Goal: Navigation & Orientation: Find specific page/section

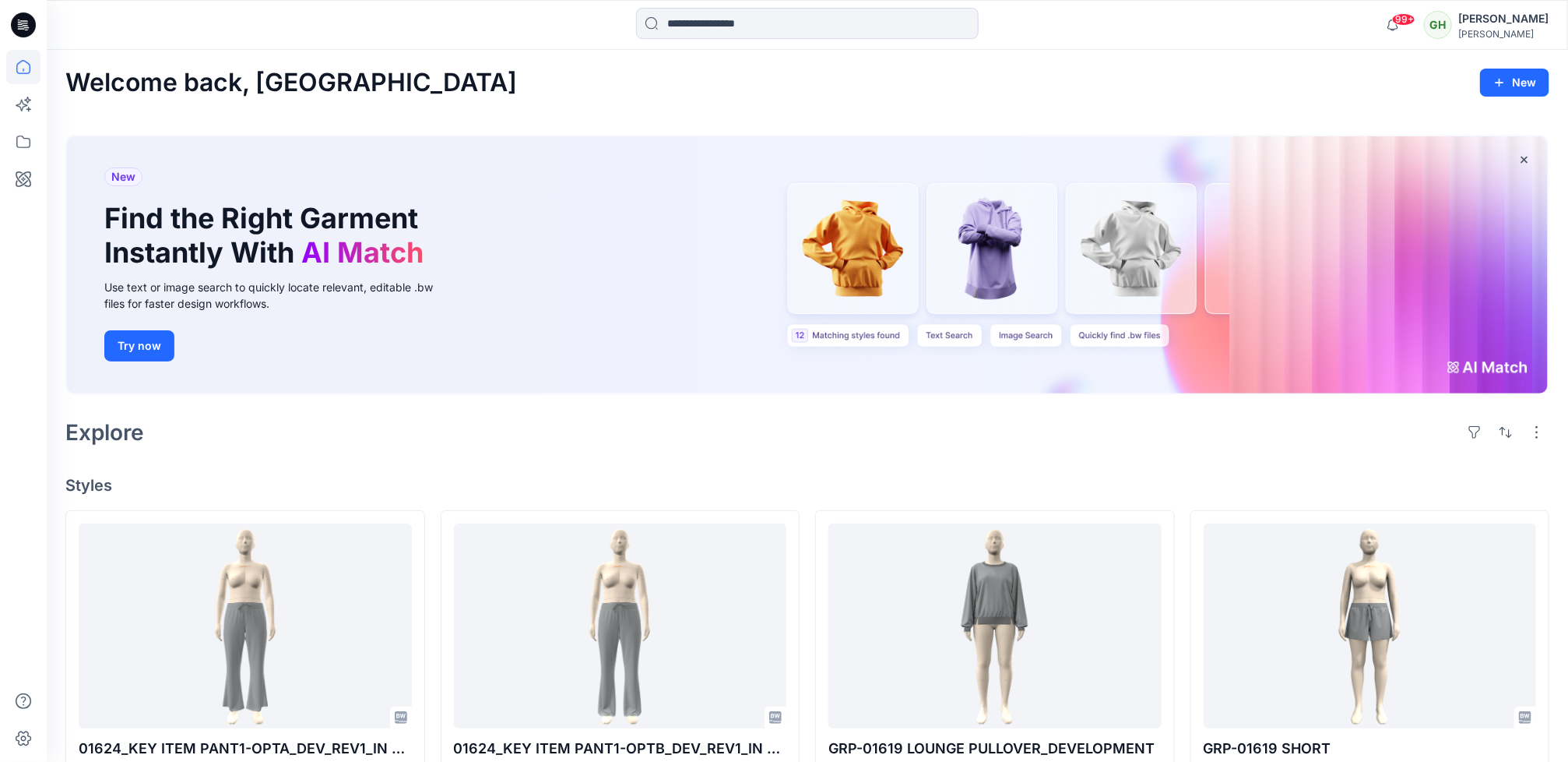
click at [336, 458] on div "Welcome back, Gayan New New Find the Right Garment Instantly With AI Match Use …" at bounding box center [807, 759] width 1521 height 1419
click at [149, 350] on button "Try now" at bounding box center [139, 346] width 70 height 31
click at [416, 435] on div "Explore" at bounding box center [807, 432] width 1484 height 37
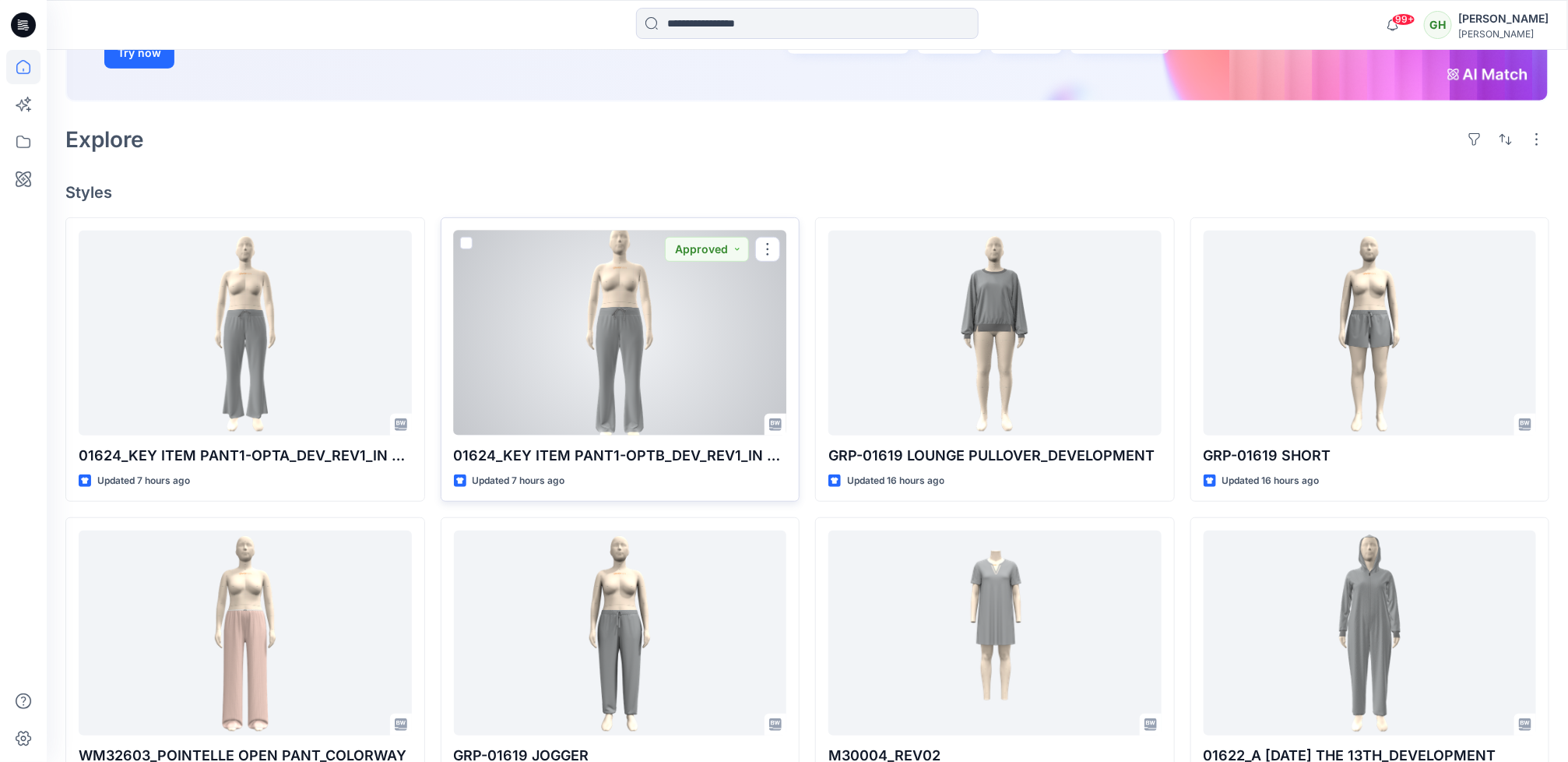
scroll to position [350, 0]
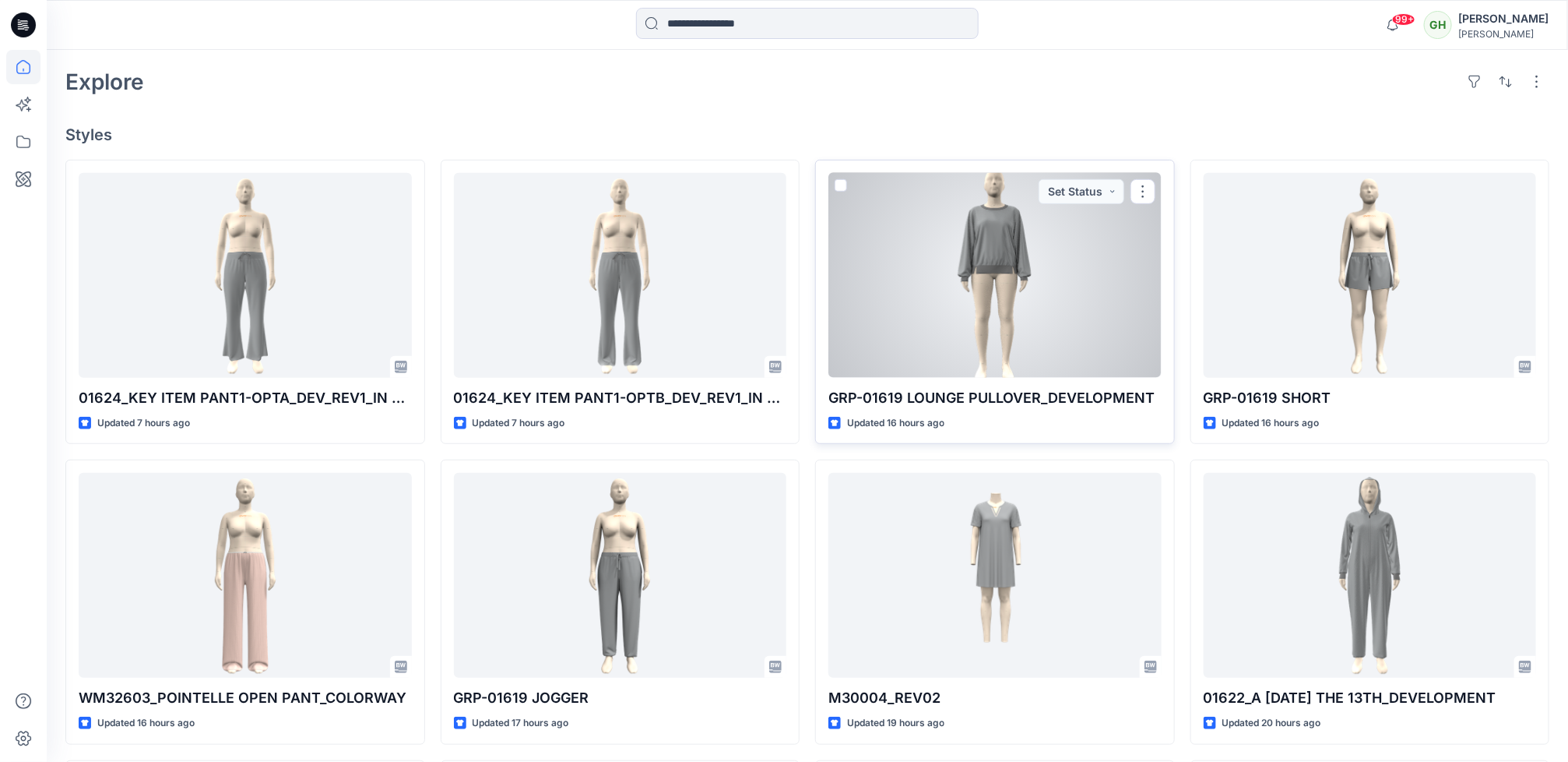
click at [993, 330] on div at bounding box center [995, 275] width 333 height 205
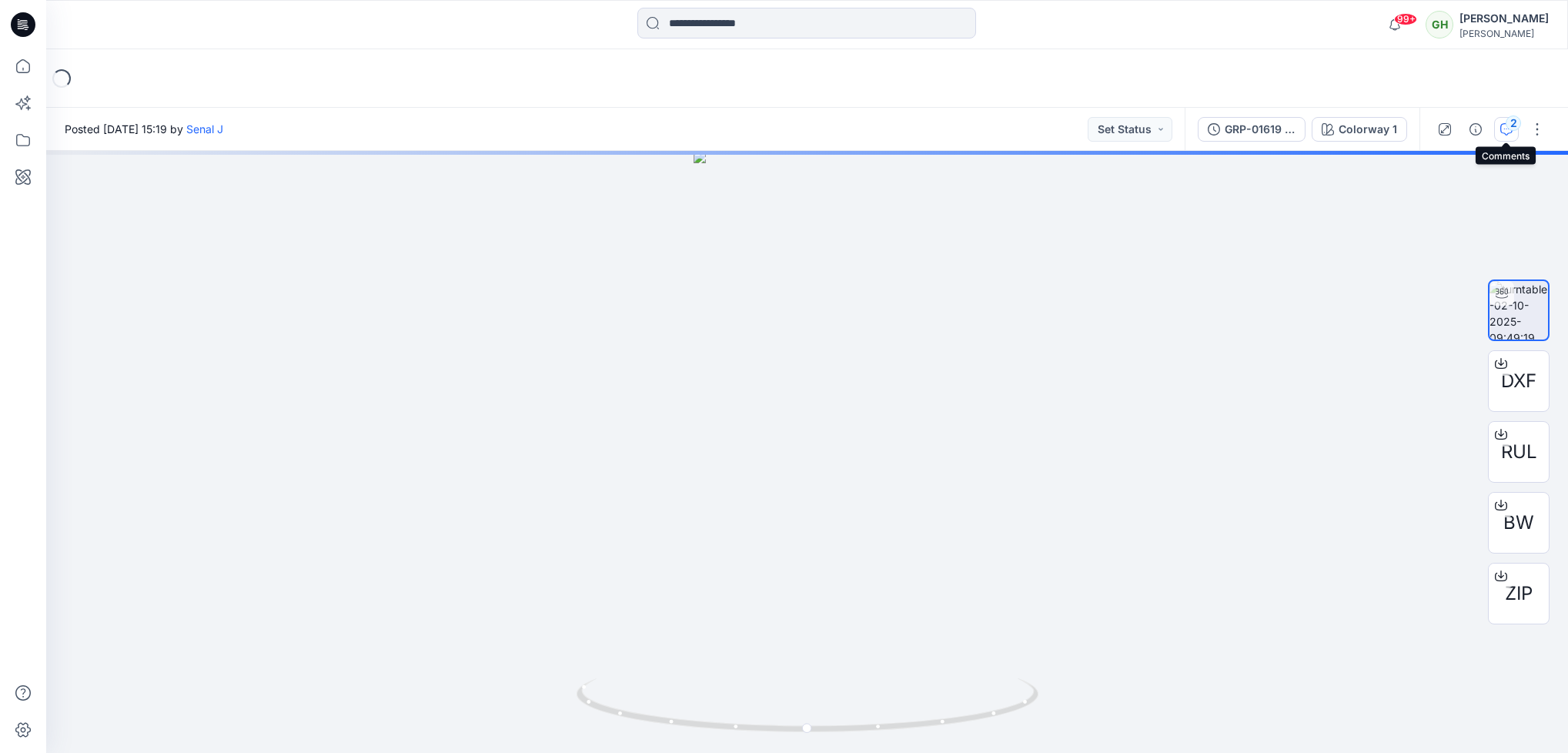
click at [1505, 121] on div "2" at bounding box center [1513, 123] width 16 height 16
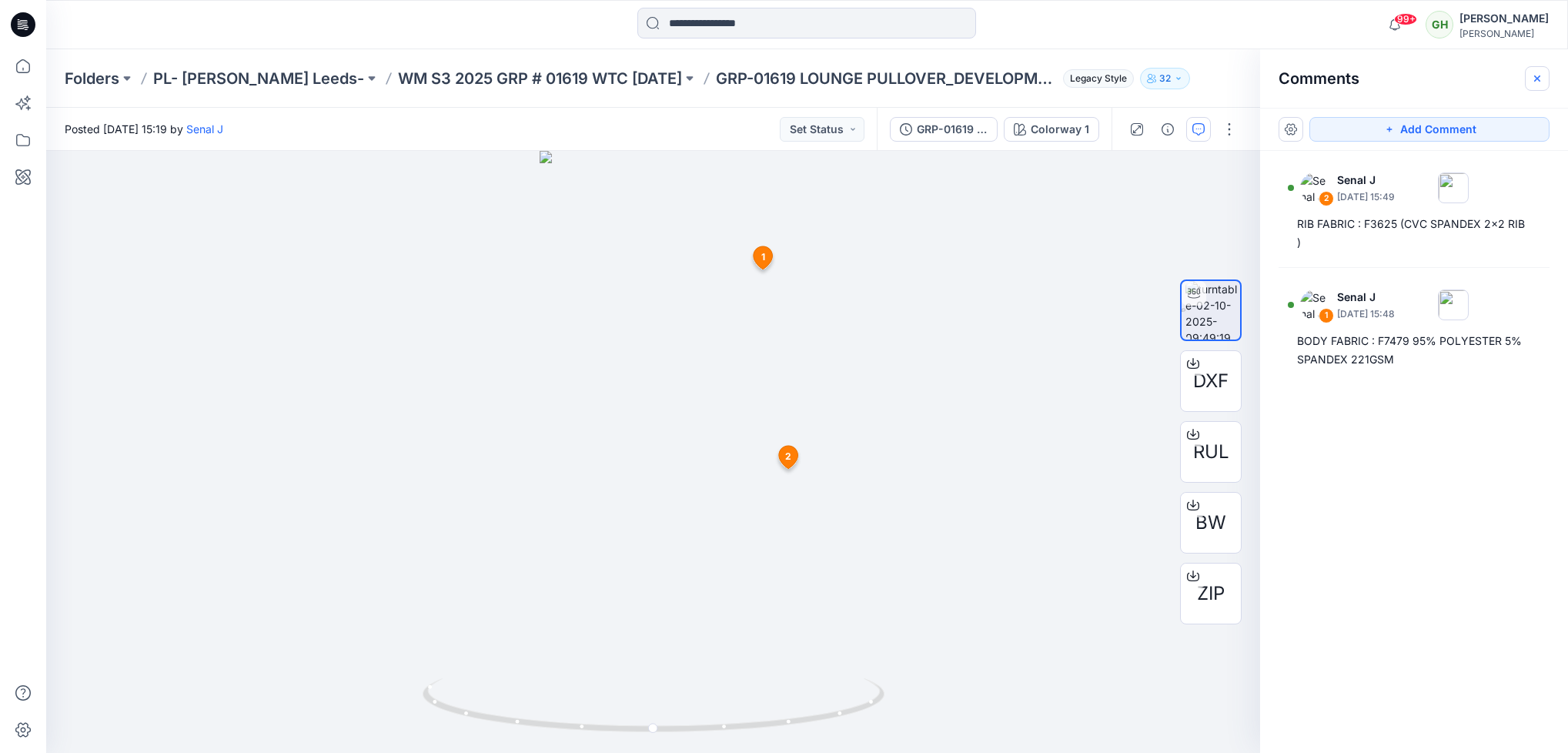
click at [1538, 77] on icon "button" at bounding box center [1537, 78] width 6 height 6
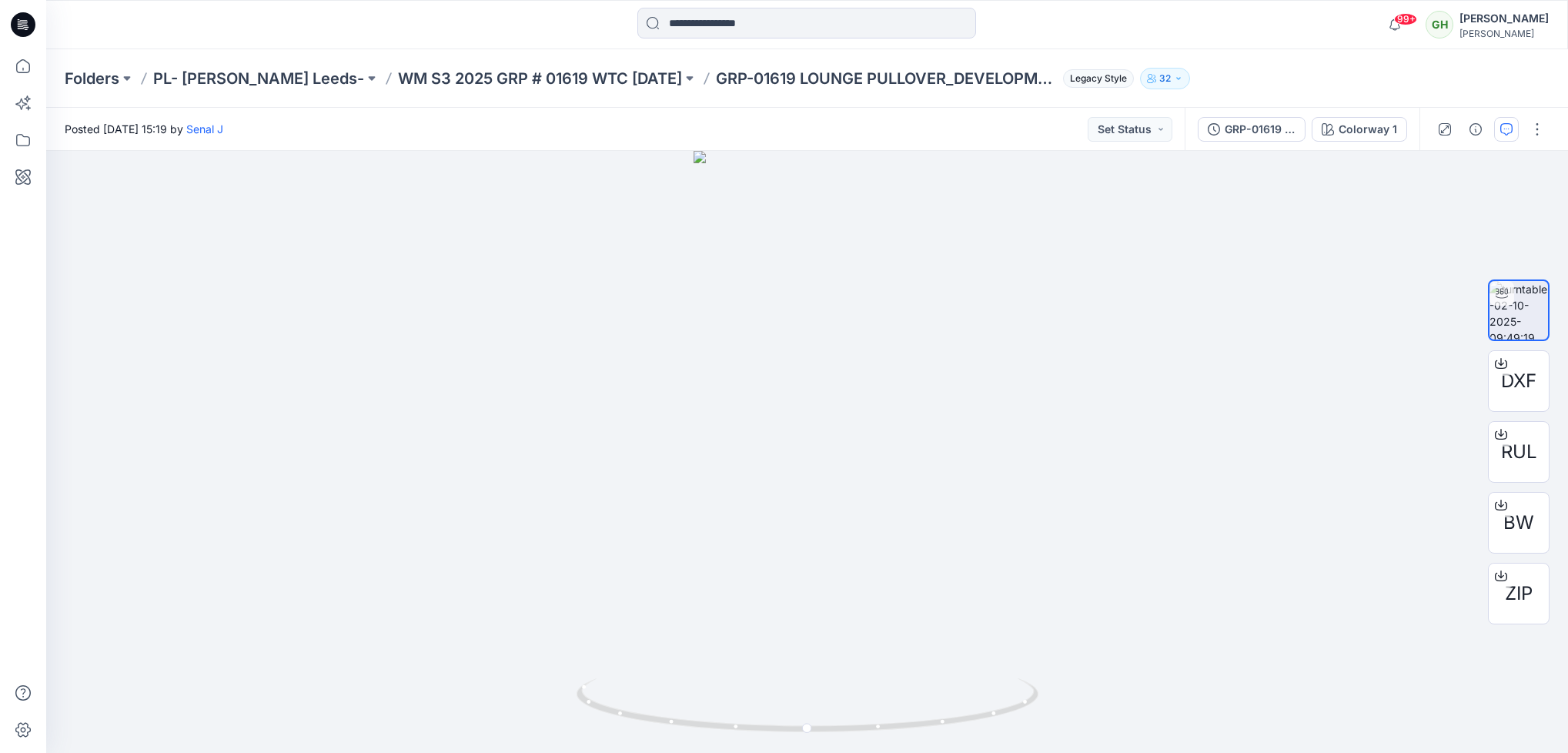
click at [15, 24] on icon at bounding box center [23, 24] width 25 height 25
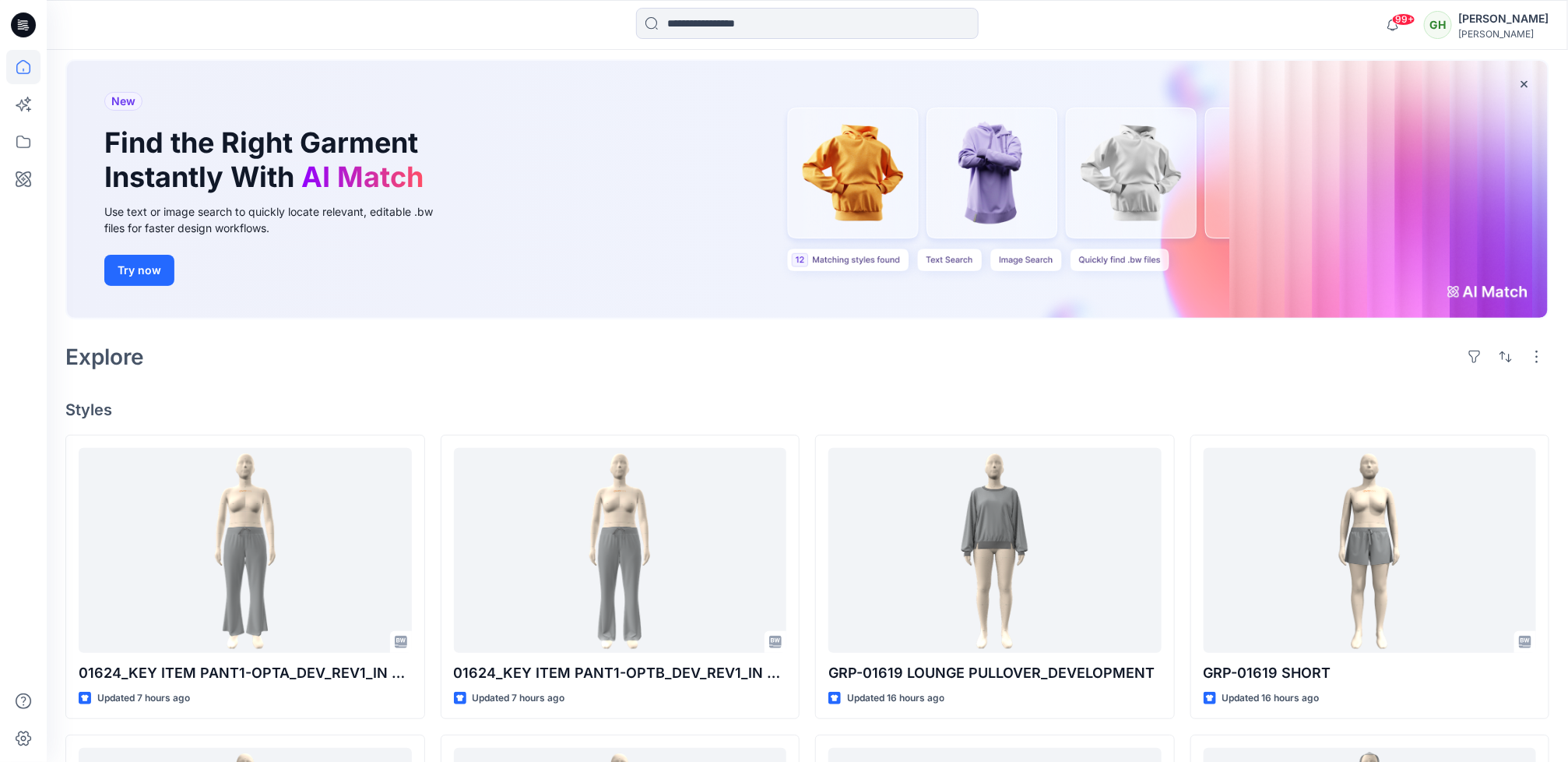
scroll to position [117, 0]
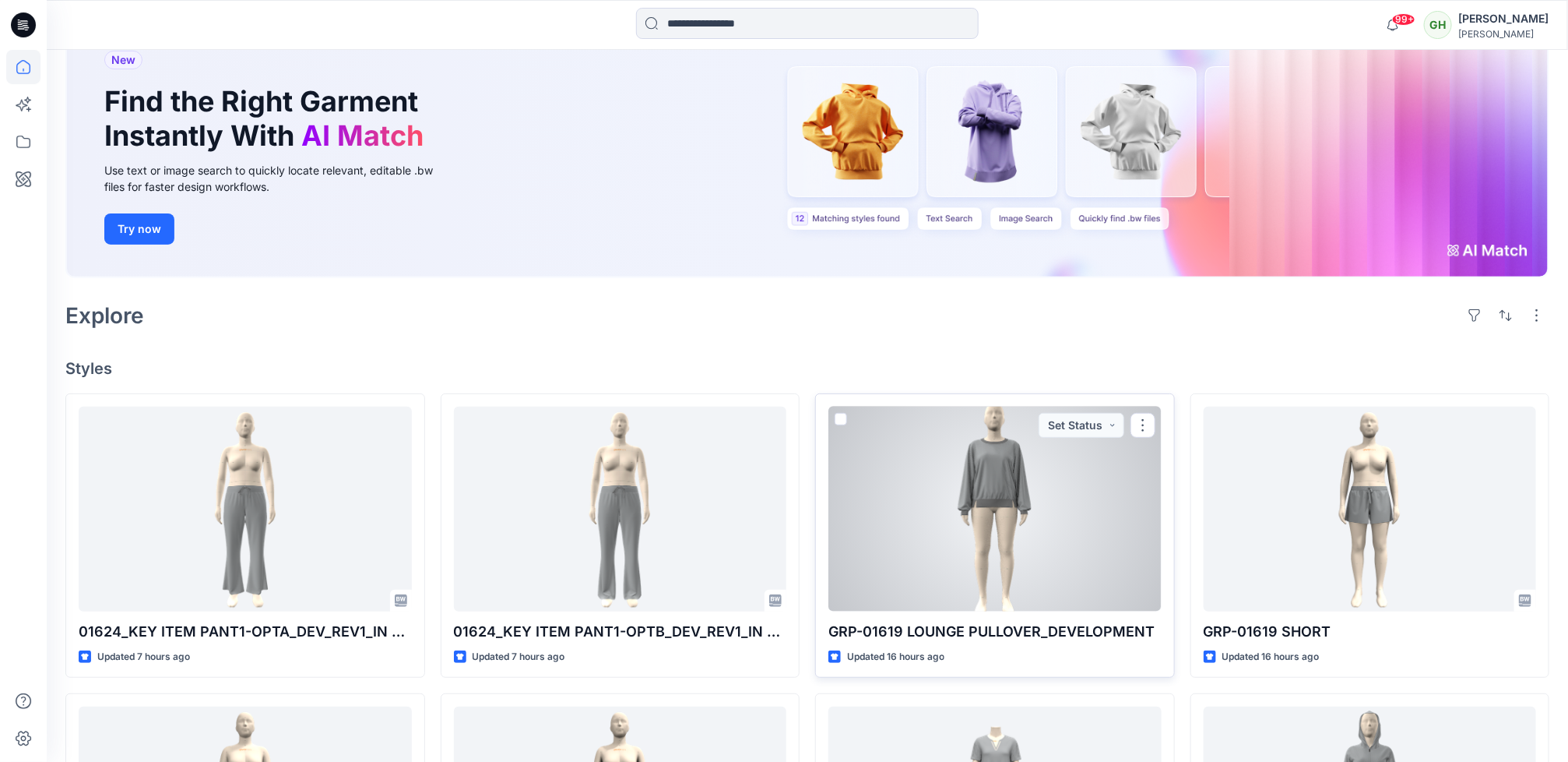
click at [1062, 514] on div at bounding box center [995, 508] width 333 height 205
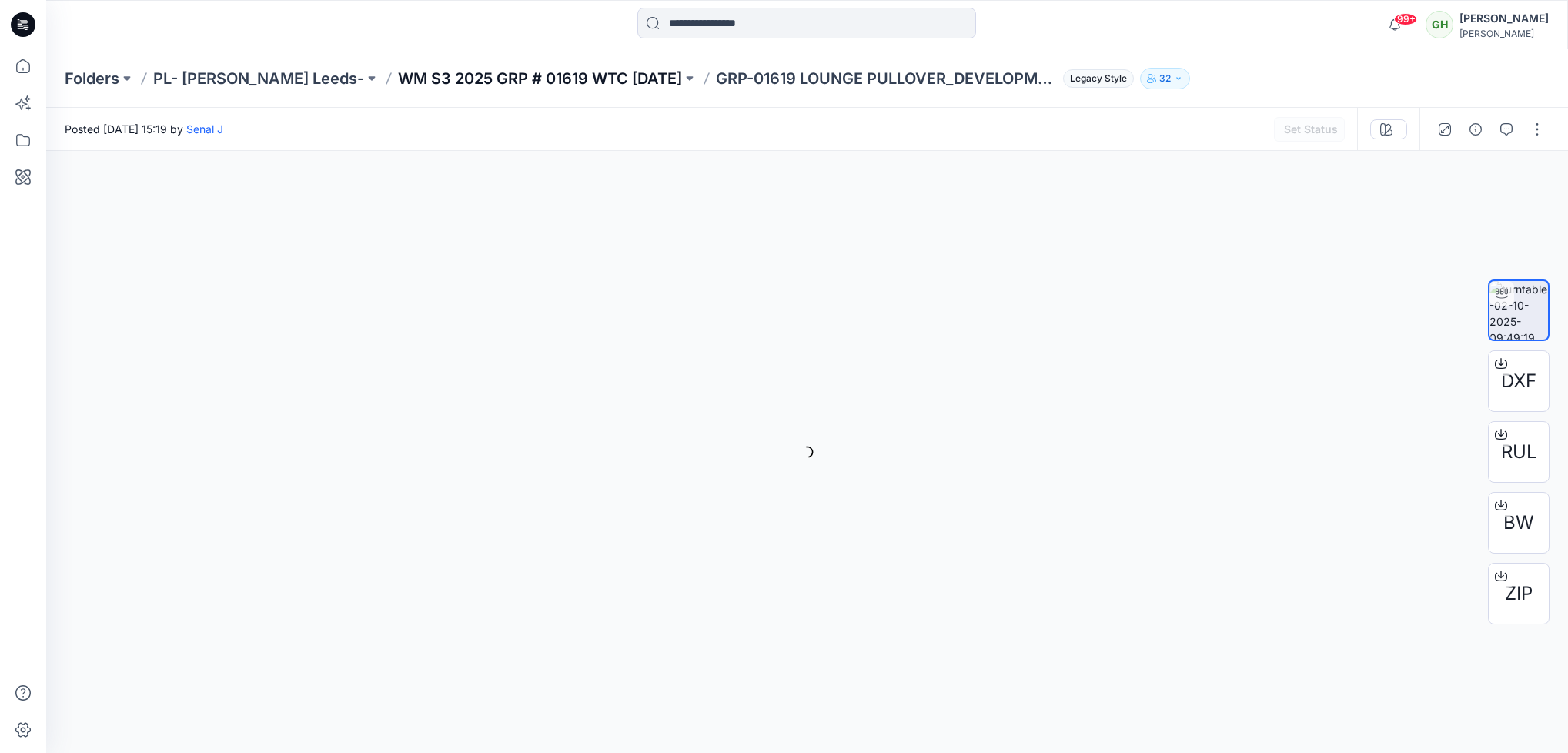
click at [447, 77] on p "WM S3 2025 GRP # 01619 WTC HALLOWEEN" at bounding box center [540, 78] width 284 height 21
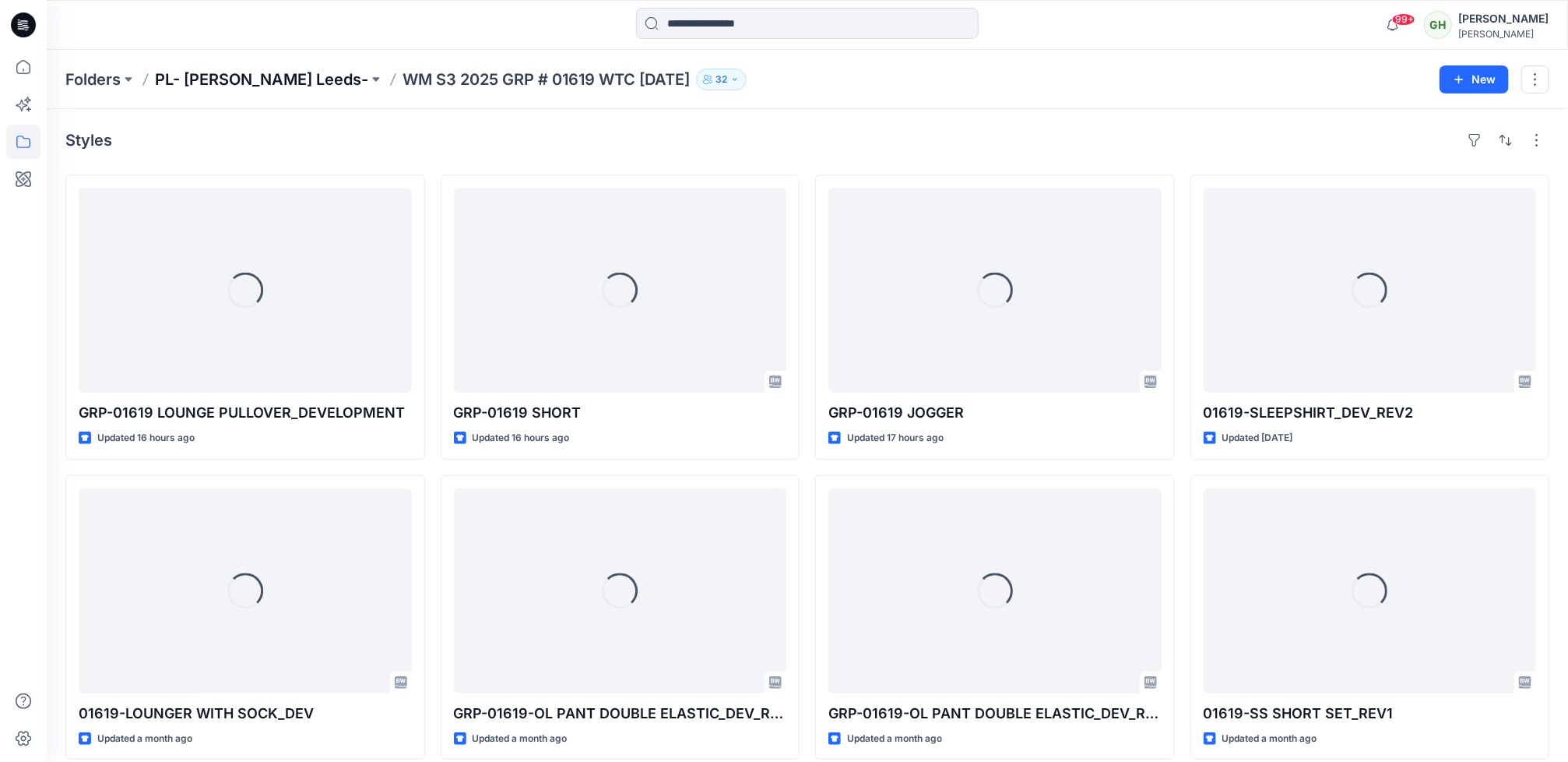
click at [197, 78] on p "PL- Richards Leeds-" at bounding box center [261, 78] width 213 height 21
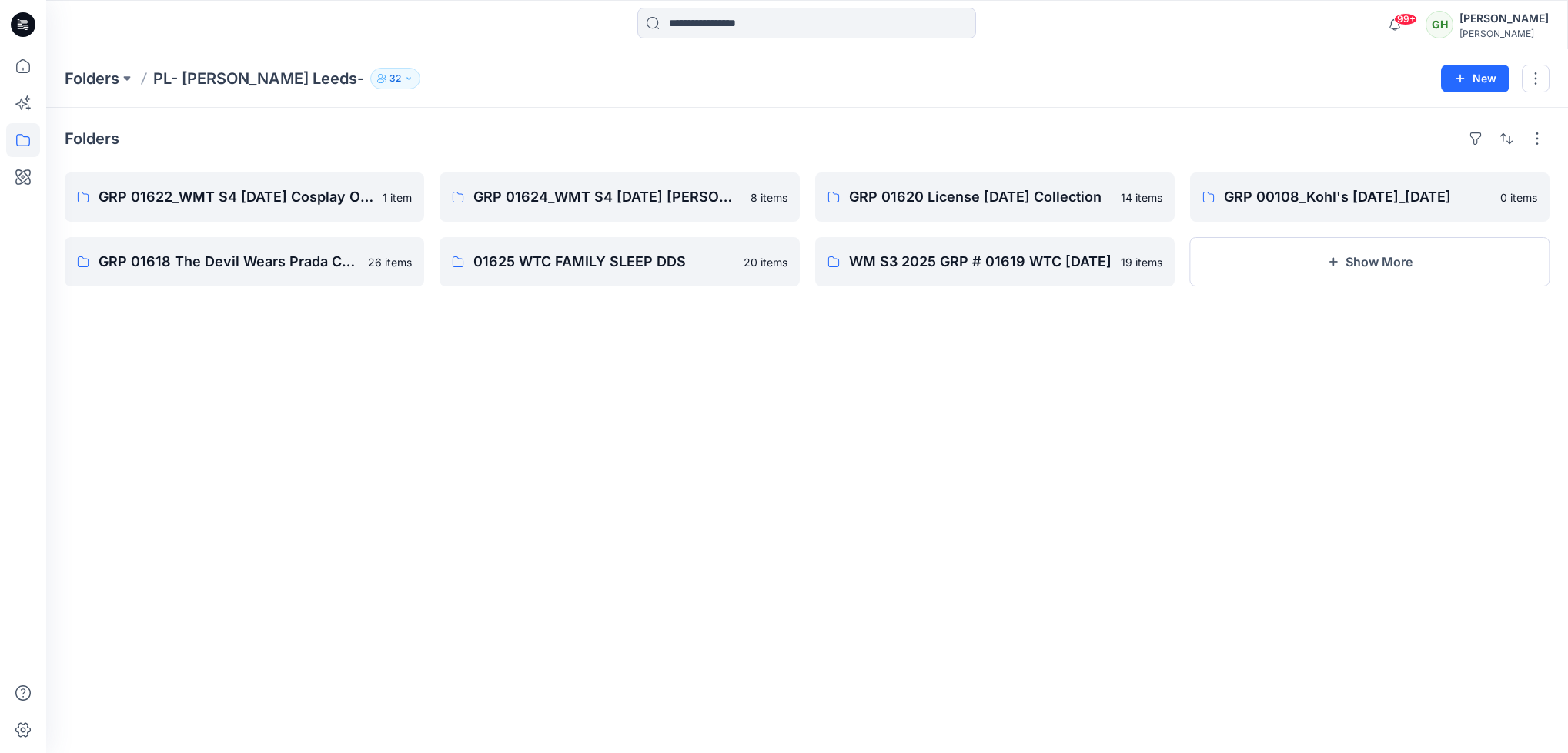
click at [389, 78] on p "32" at bounding box center [395, 78] width 12 height 17
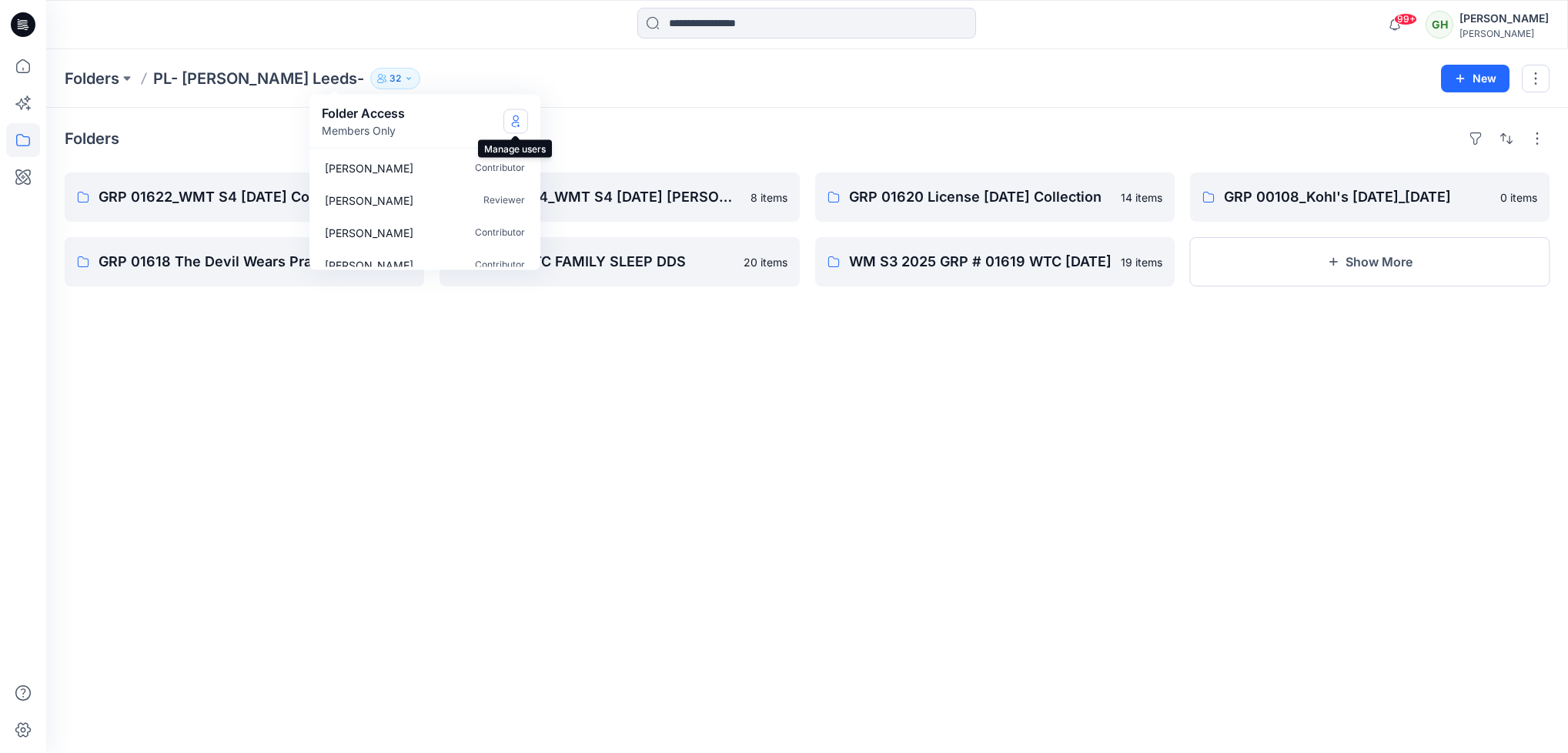
click at [512, 116] on icon "Manage Users" at bounding box center [515, 120] width 12 height 12
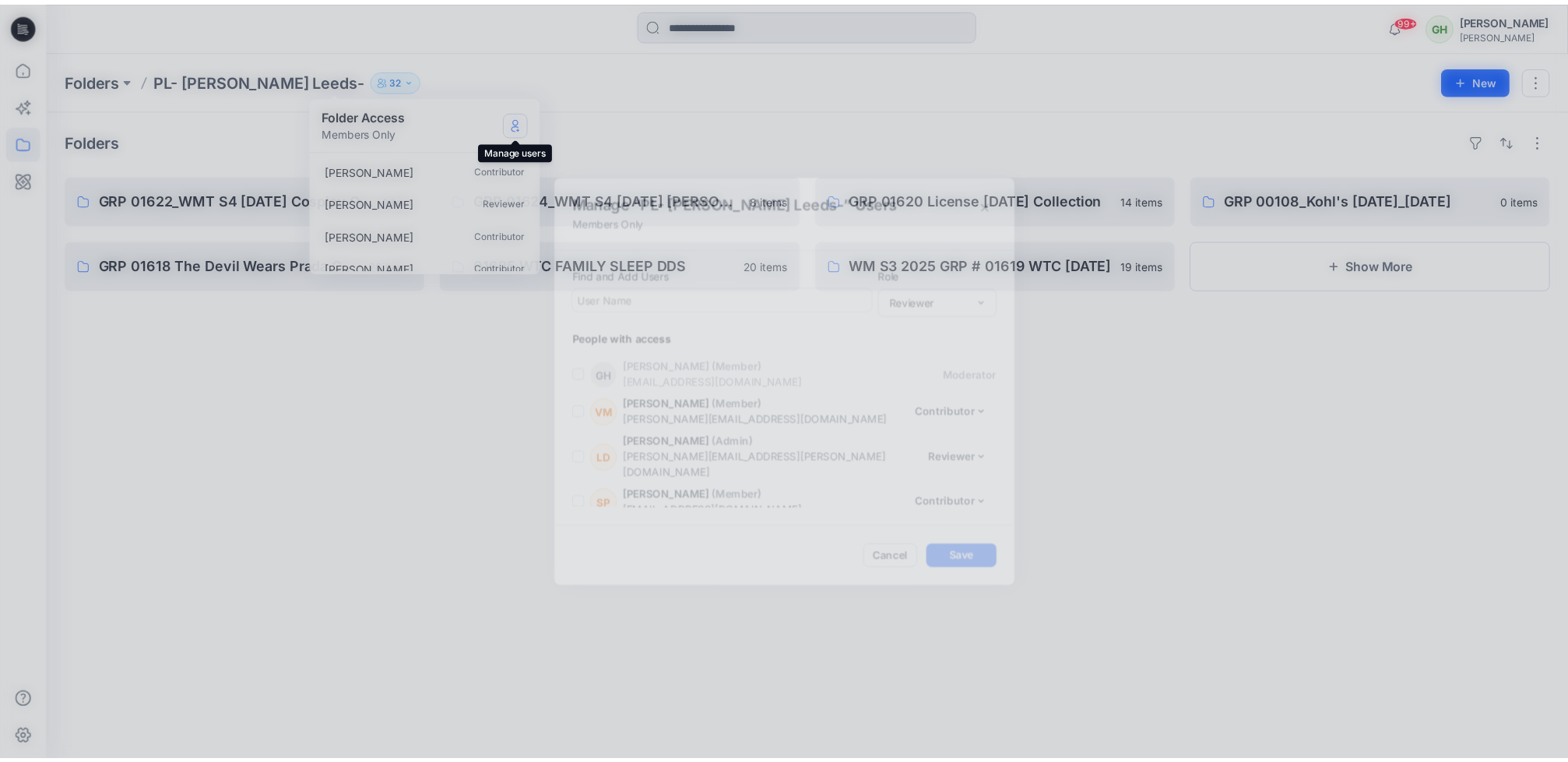
scroll to position [1082, 0]
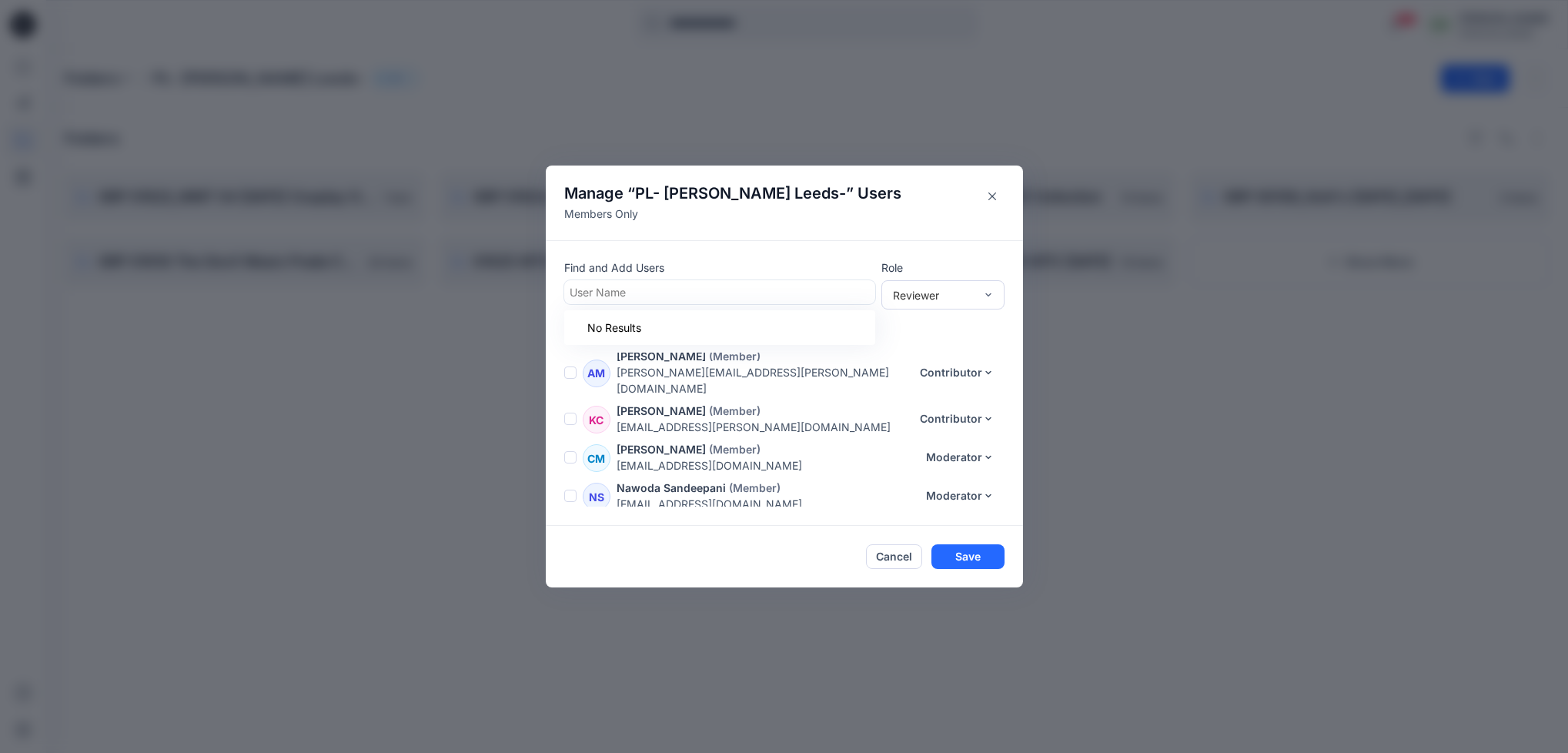
click at [676, 284] on div at bounding box center [719, 292] width 300 height 19
type input "****"
click at [999, 197] on button "Close" at bounding box center [992, 196] width 25 height 25
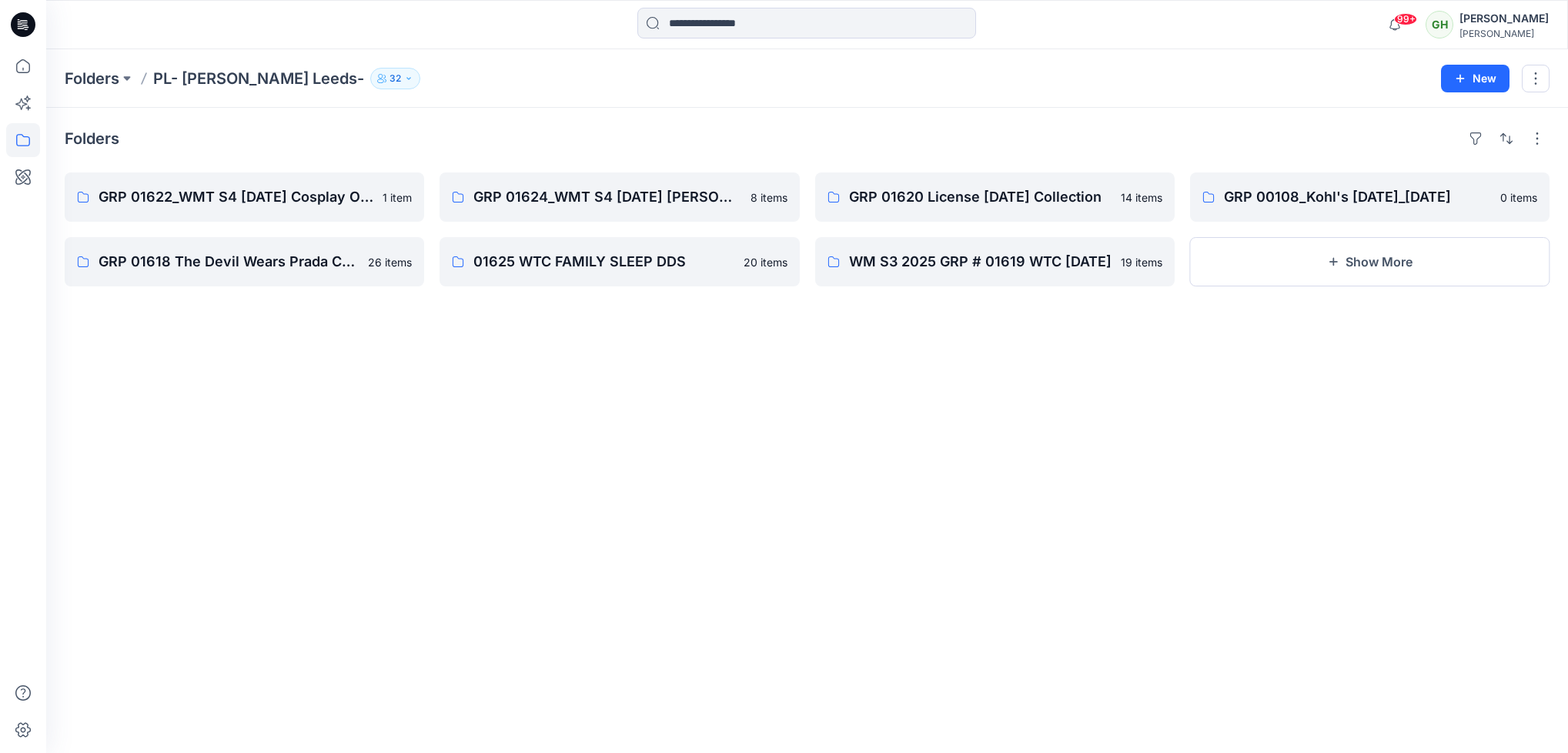
click at [21, 26] on icon at bounding box center [20, 26] width 6 height 1
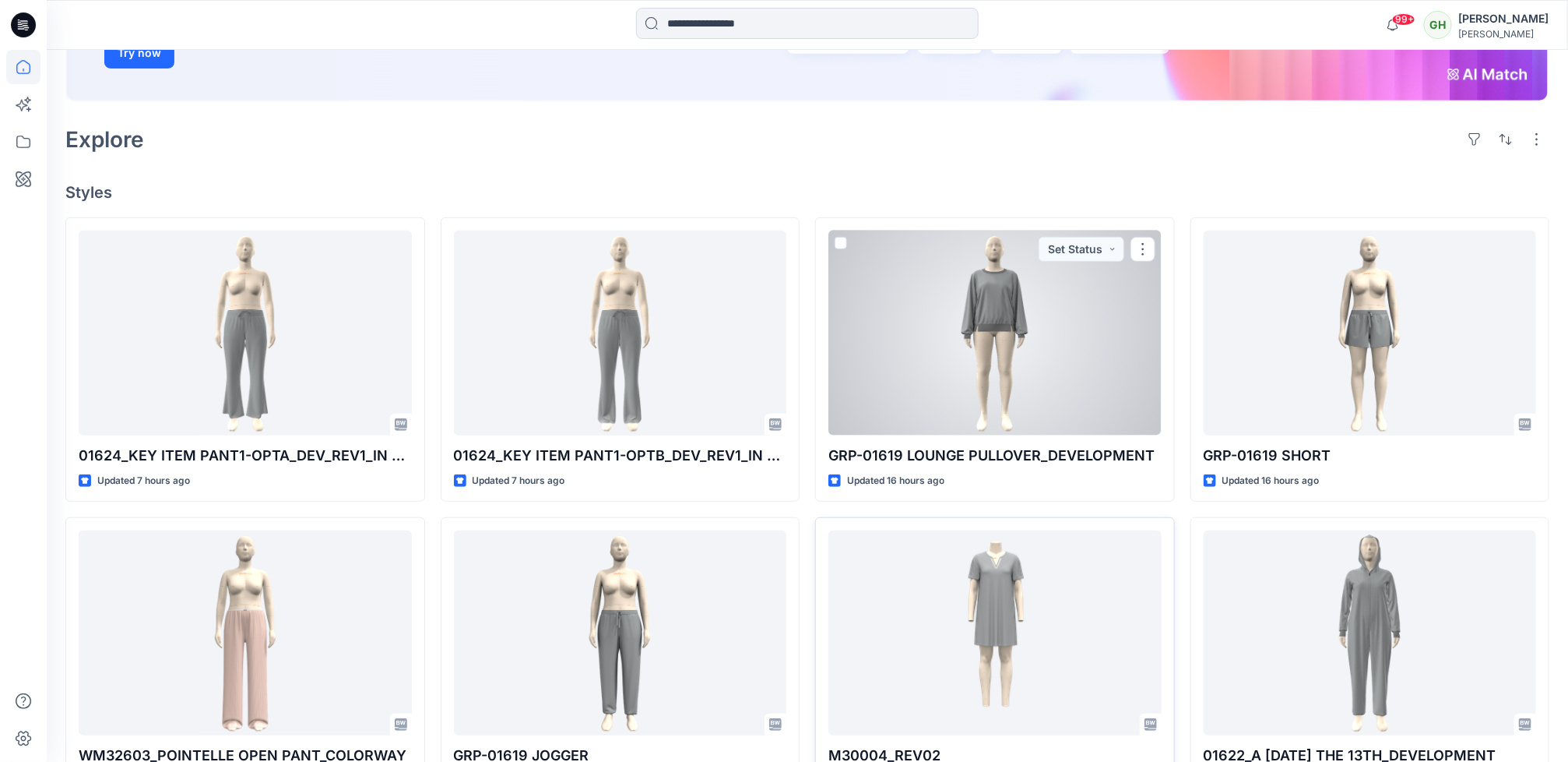
scroll to position [350, 0]
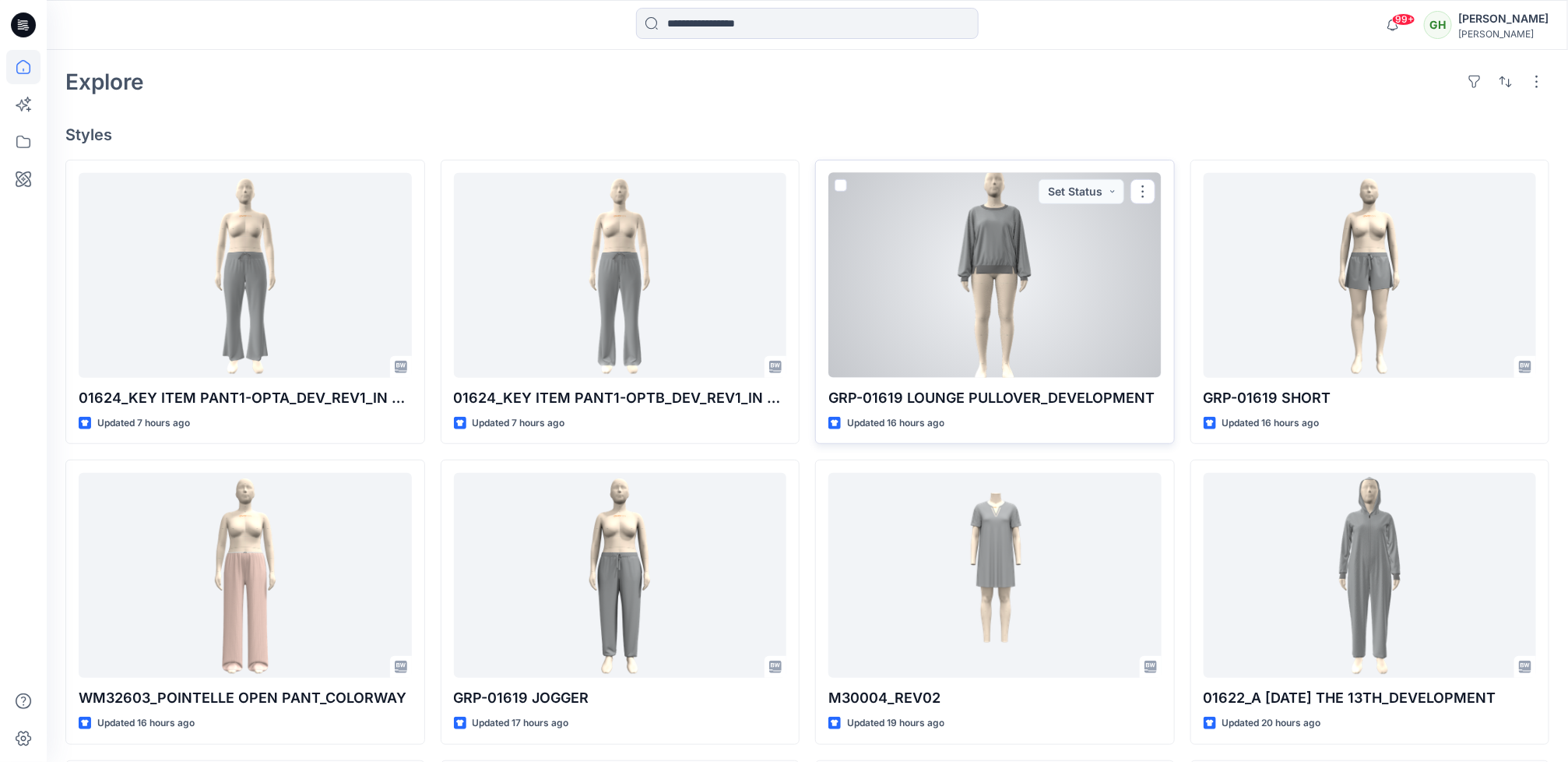
click at [954, 311] on div at bounding box center [995, 275] width 333 height 205
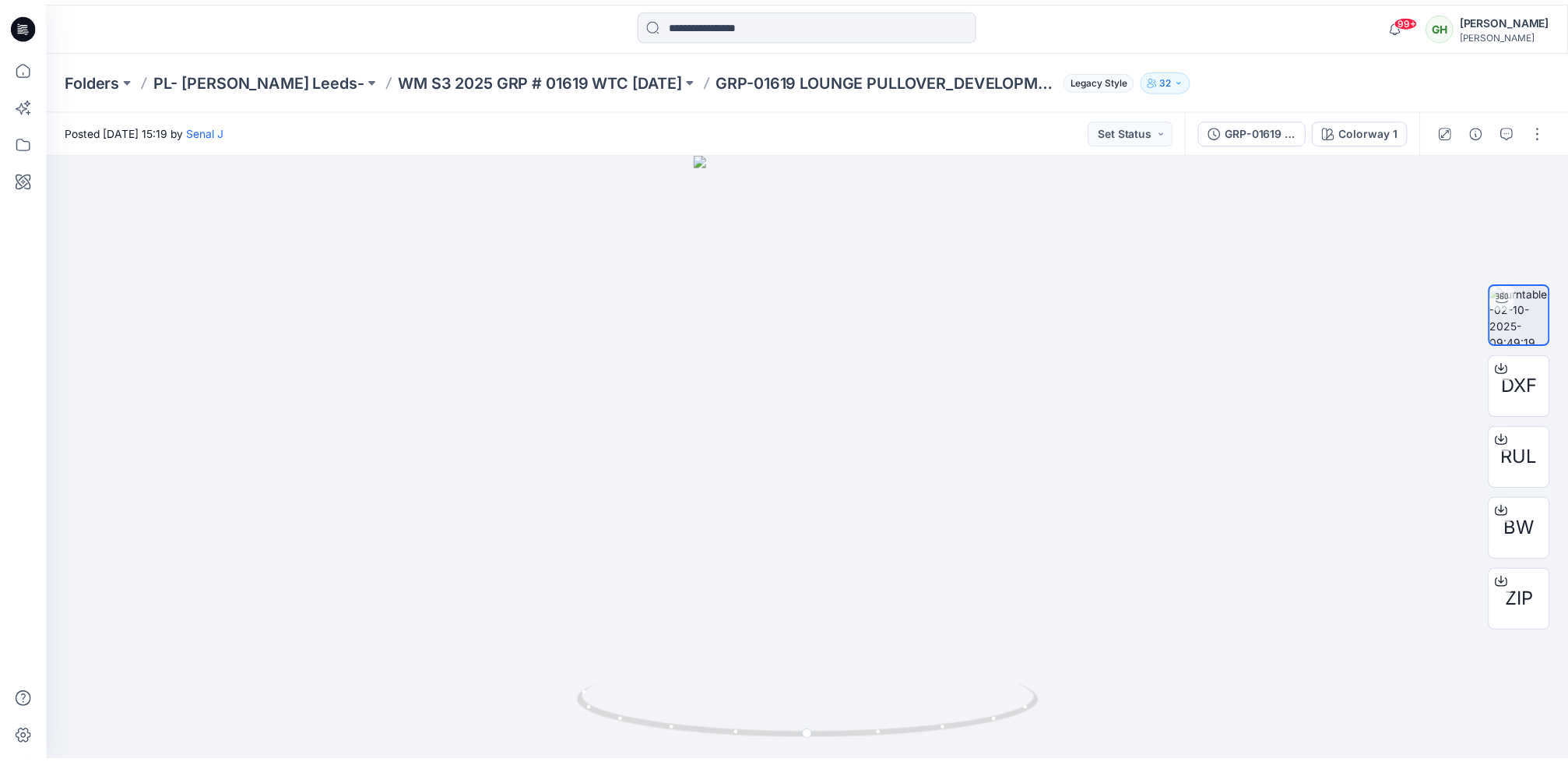
scroll to position [350, 0]
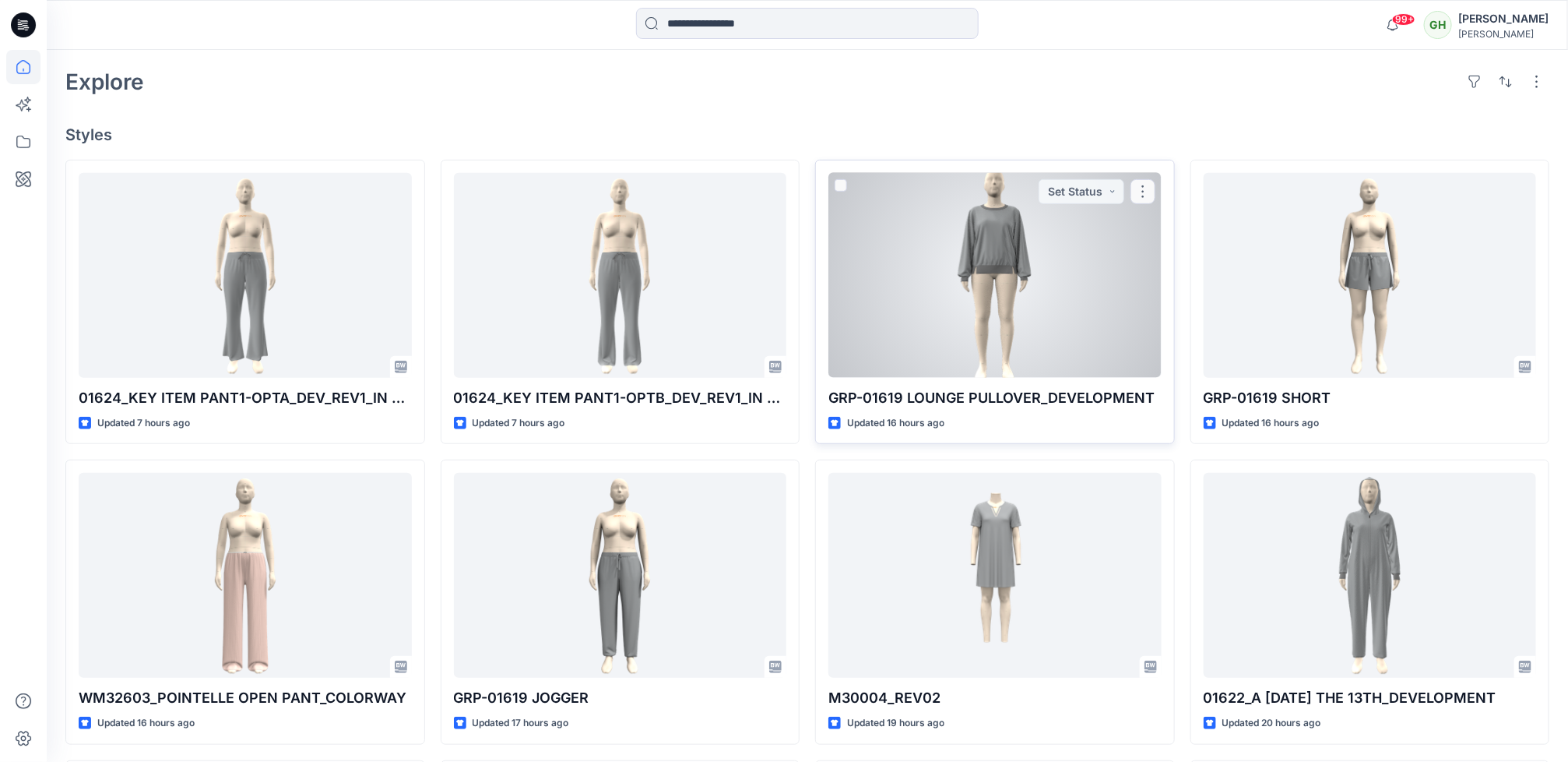
click at [1029, 278] on div at bounding box center [995, 275] width 333 height 205
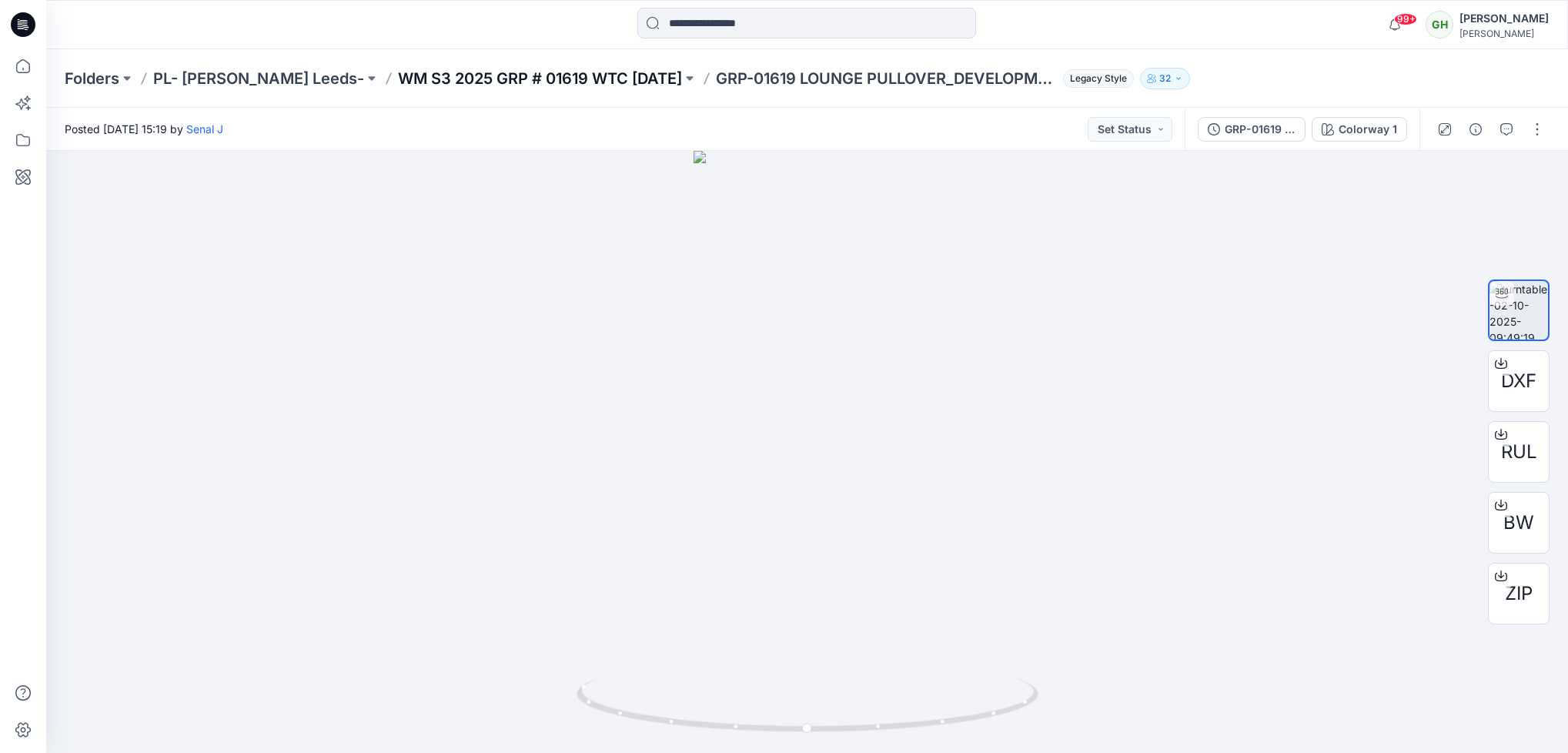
click at [419, 77] on p "WM S3 2025 GRP # 01619 WTC HALLOWEEN" at bounding box center [540, 78] width 284 height 21
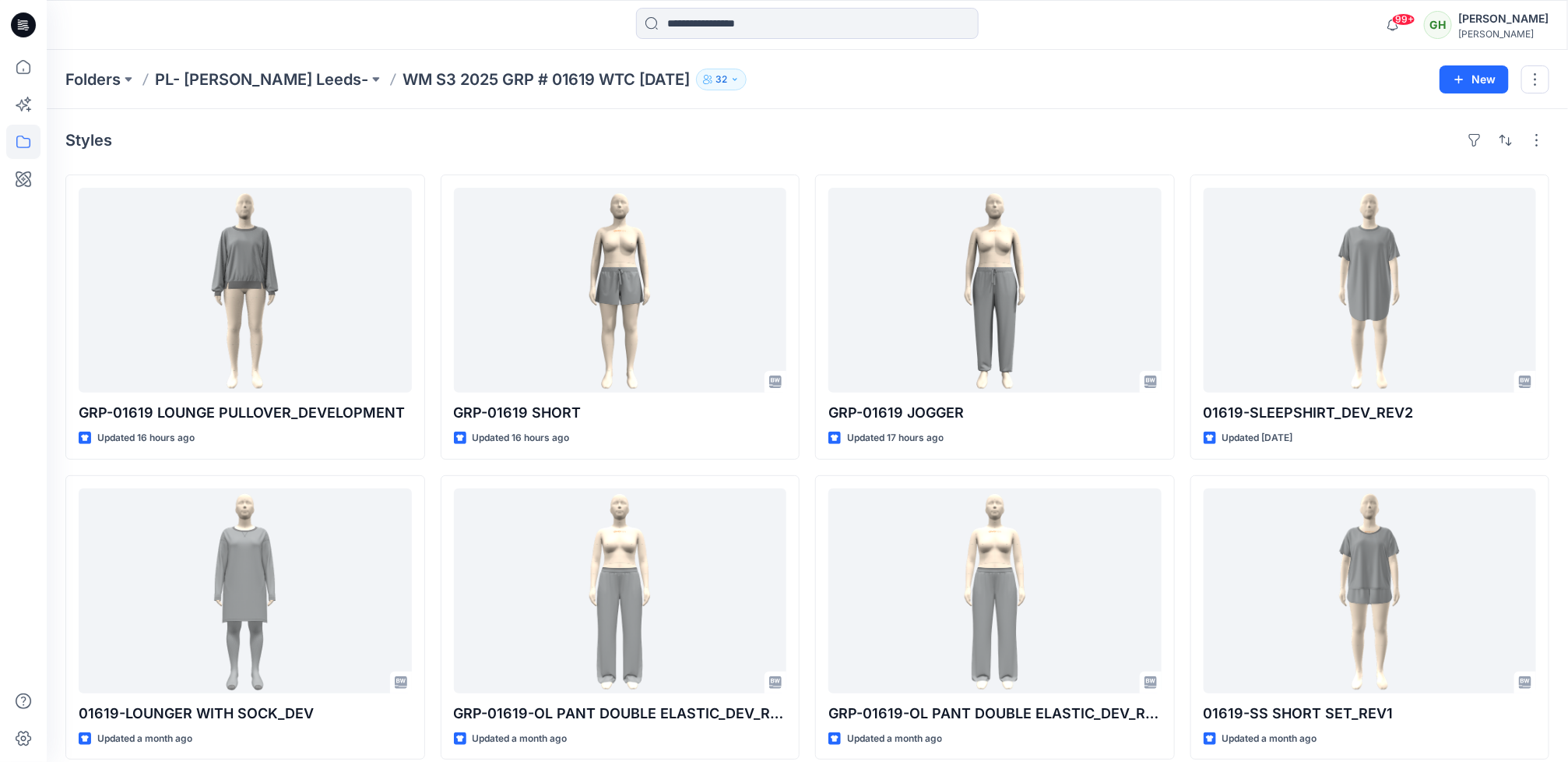
click at [19, 19] on icon at bounding box center [23, 24] width 25 height 25
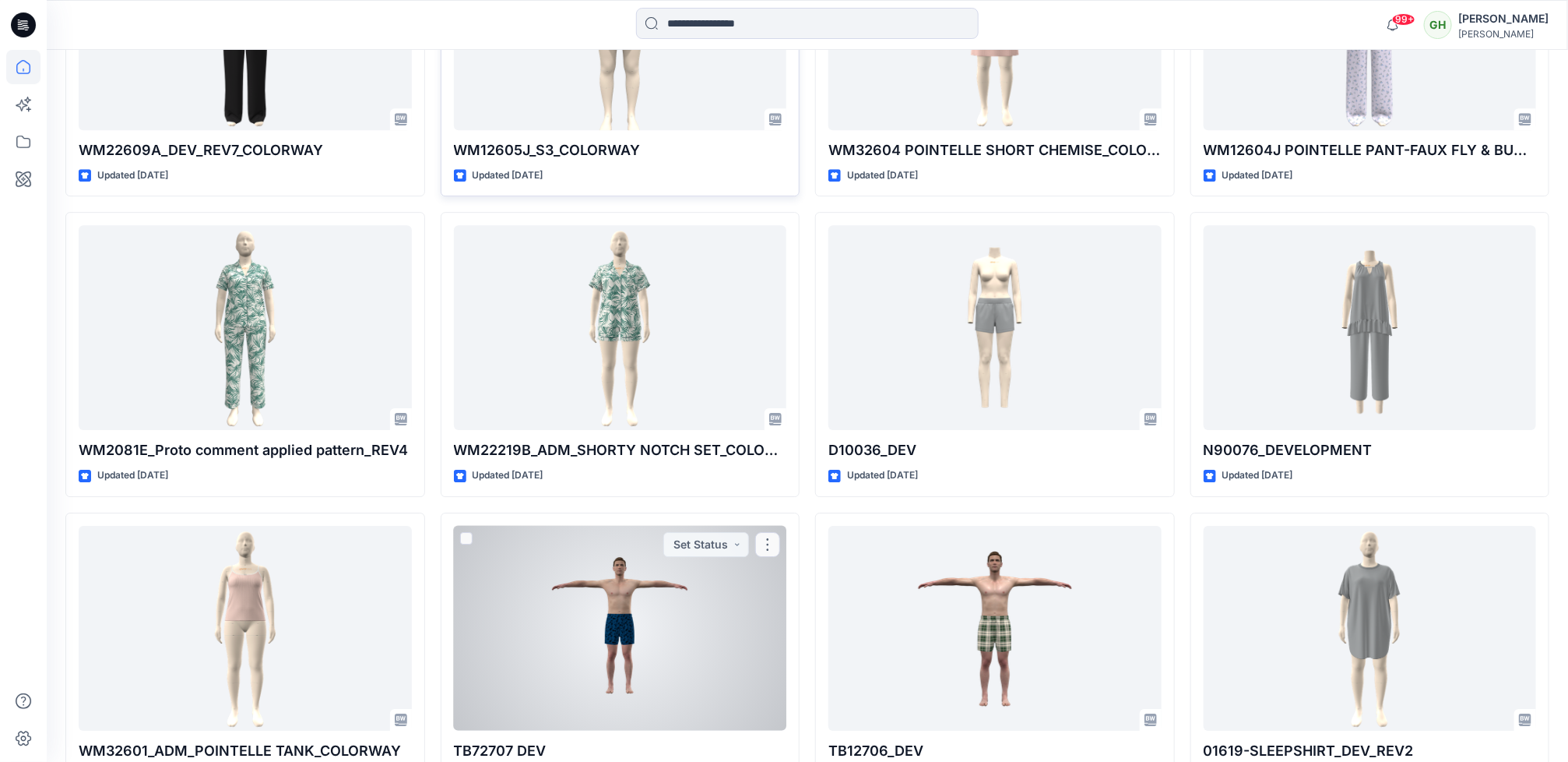
scroll to position [2512, 0]
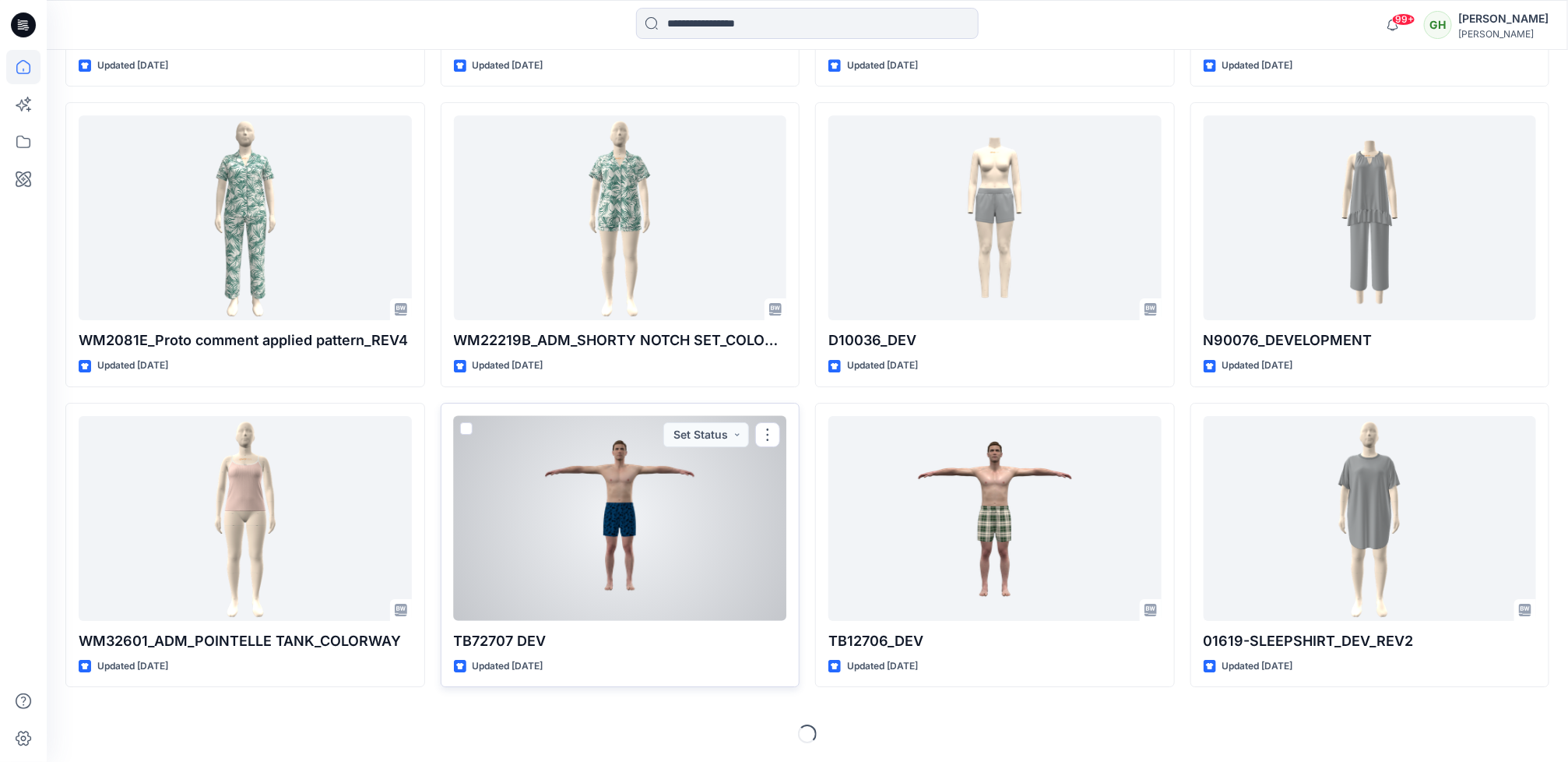
click at [514, 533] on div at bounding box center [620, 517] width 333 height 205
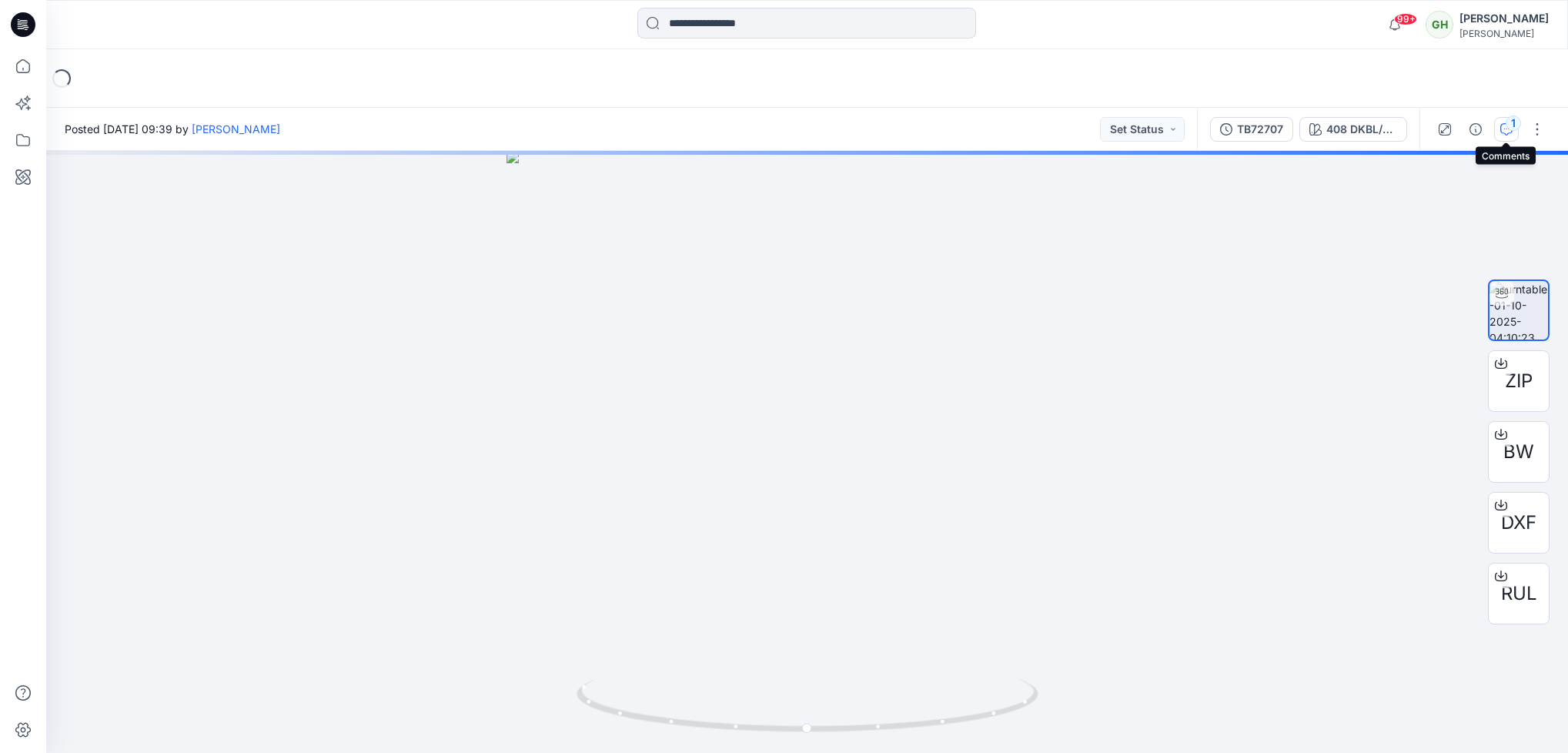
click at [1505, 127] on icon "button" at bounding box center [1505, 128] width 12 height 12
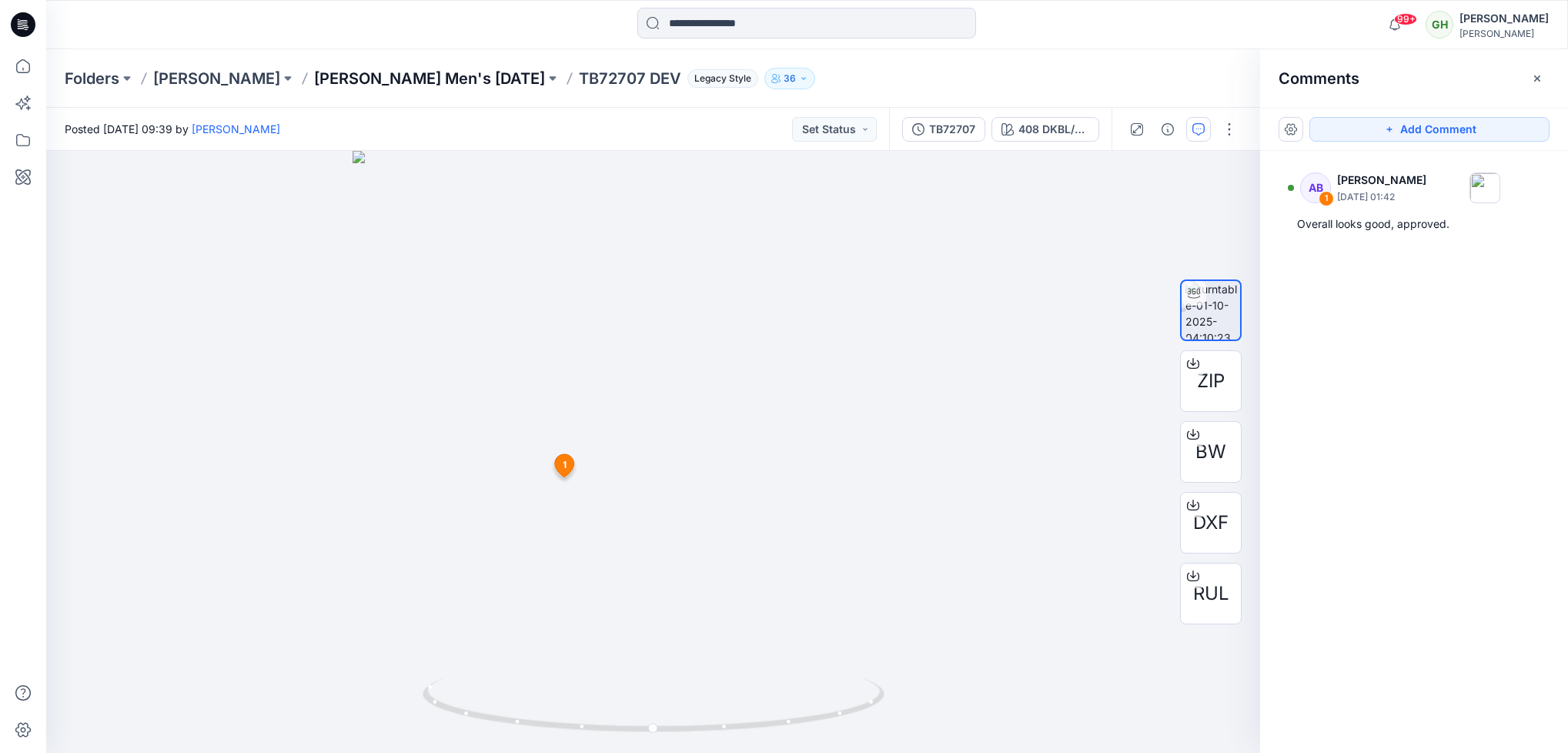
click at [361, 67] on p "Tommy Bahama Men's NOV 25" at bounding box center [429, 78] width 231 height 21
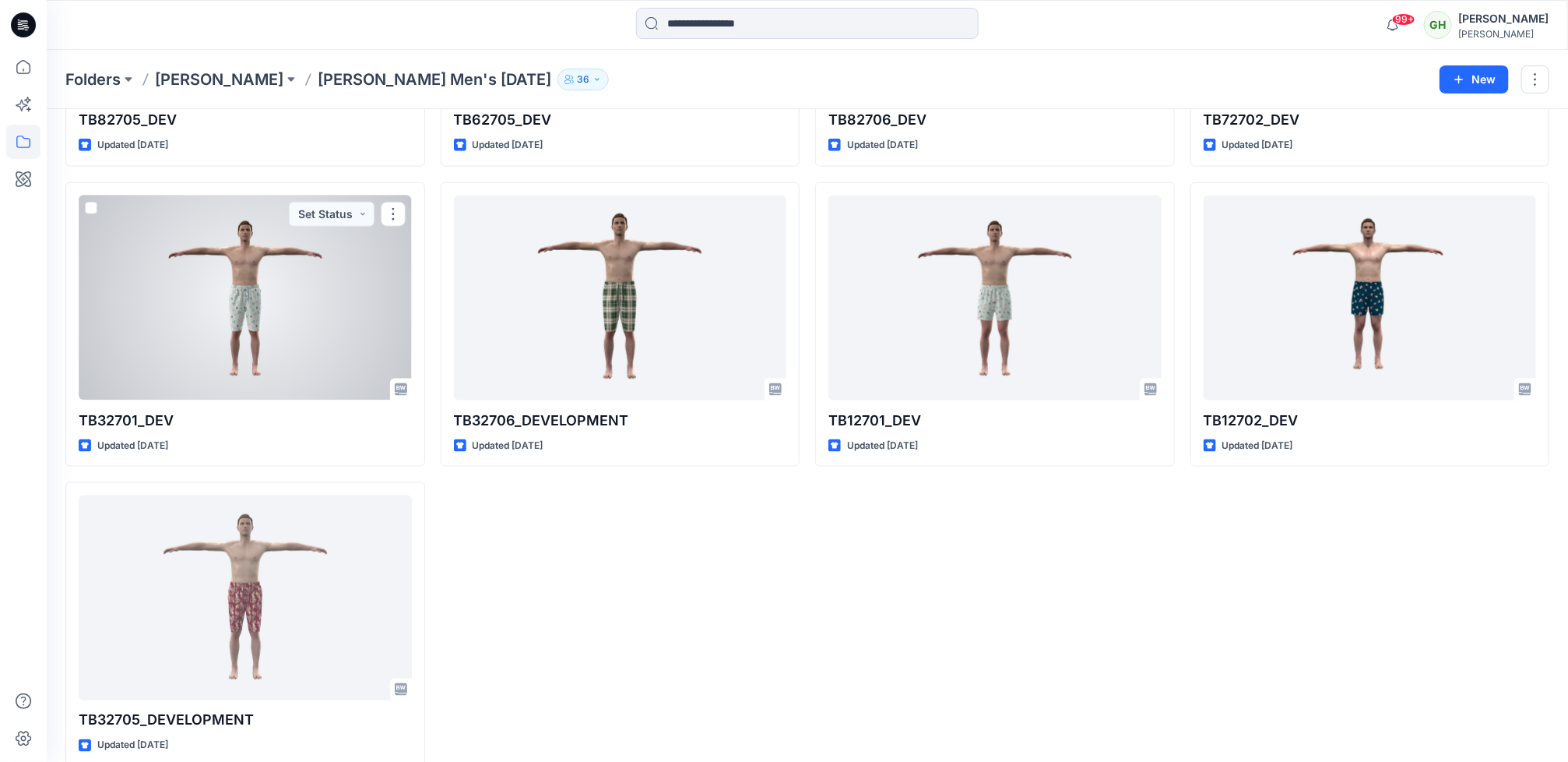
scroll to position [919, 0]
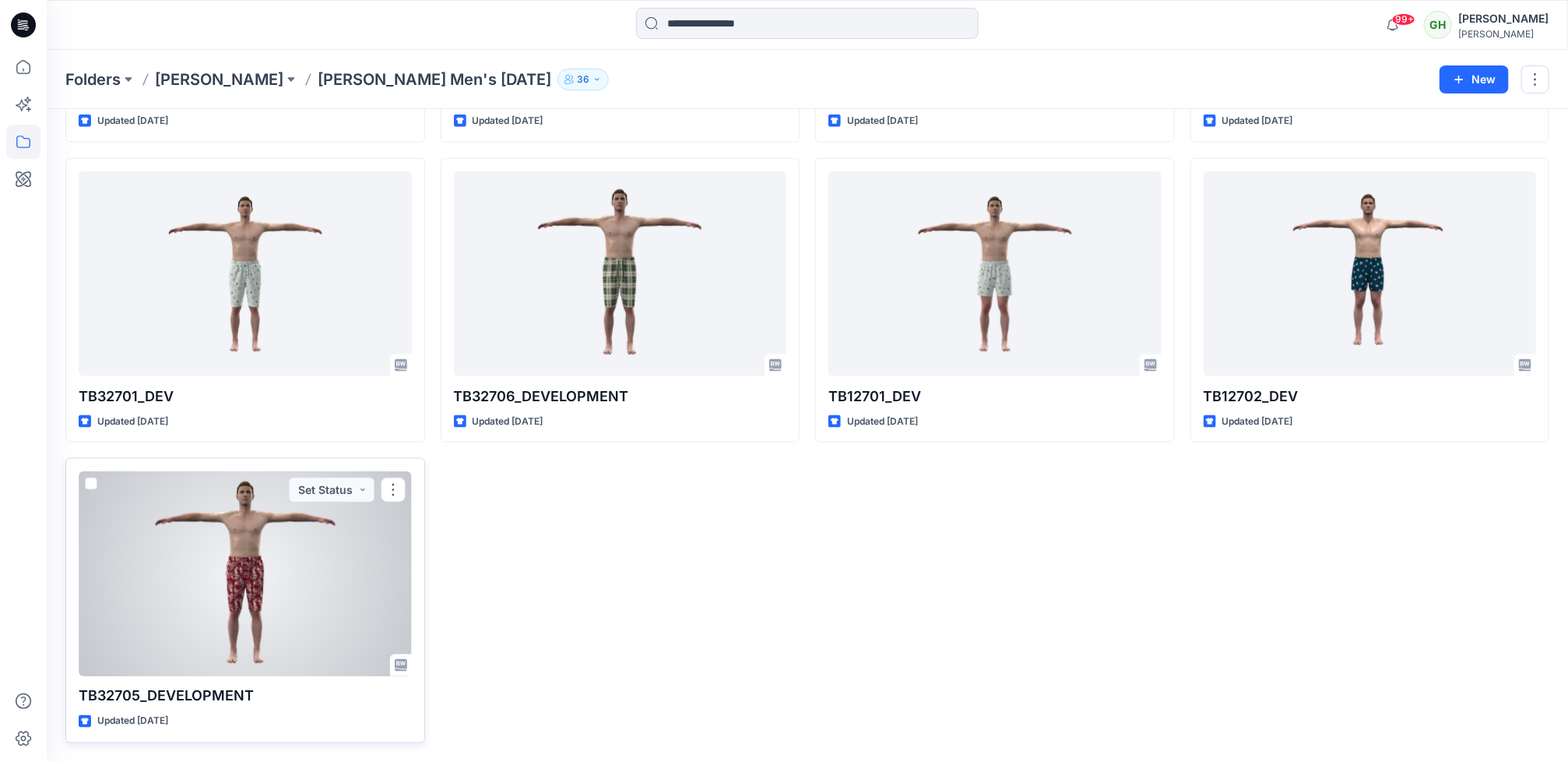
click at [278, 552] on div at bounding box center [245, 572] width 333 height 205
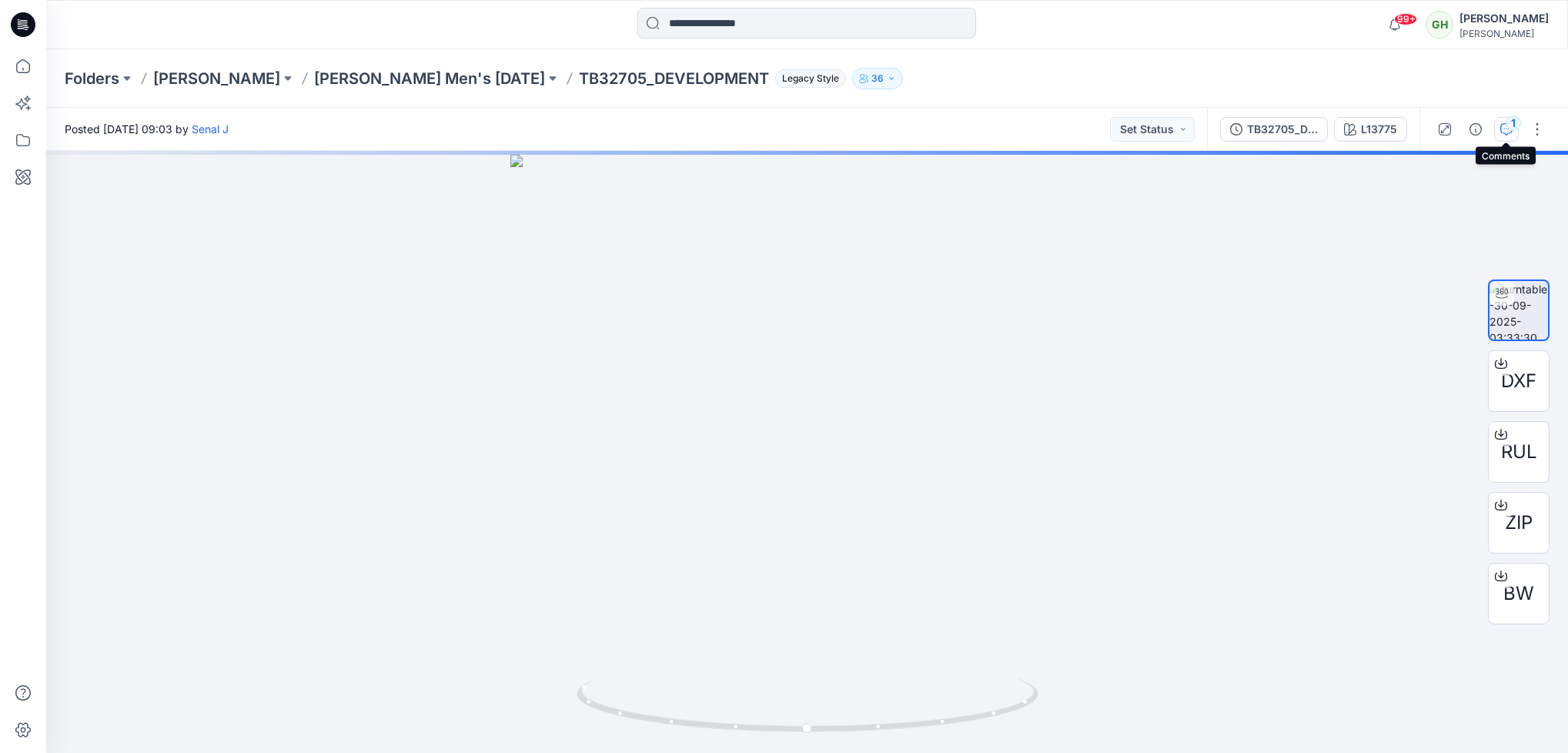
click at [1510, 130] on div "1" at bounding box center [1513, 123] width 16 height 16
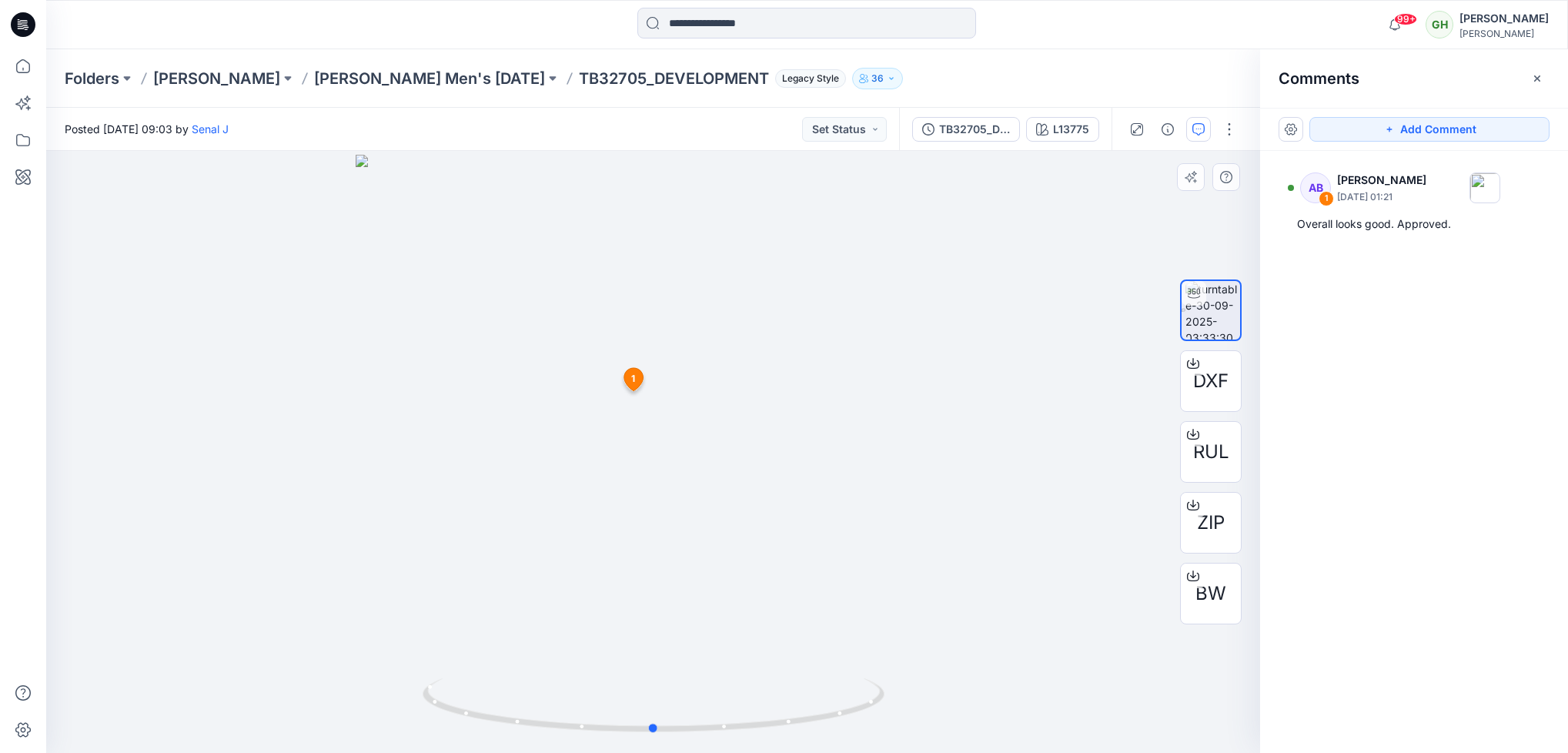
click at [1016, 233] on div at bounding box center [652, 451] width 1214 height 602
click at [23, 15] on icon at bounding box center [23, 24] width 25 height 25
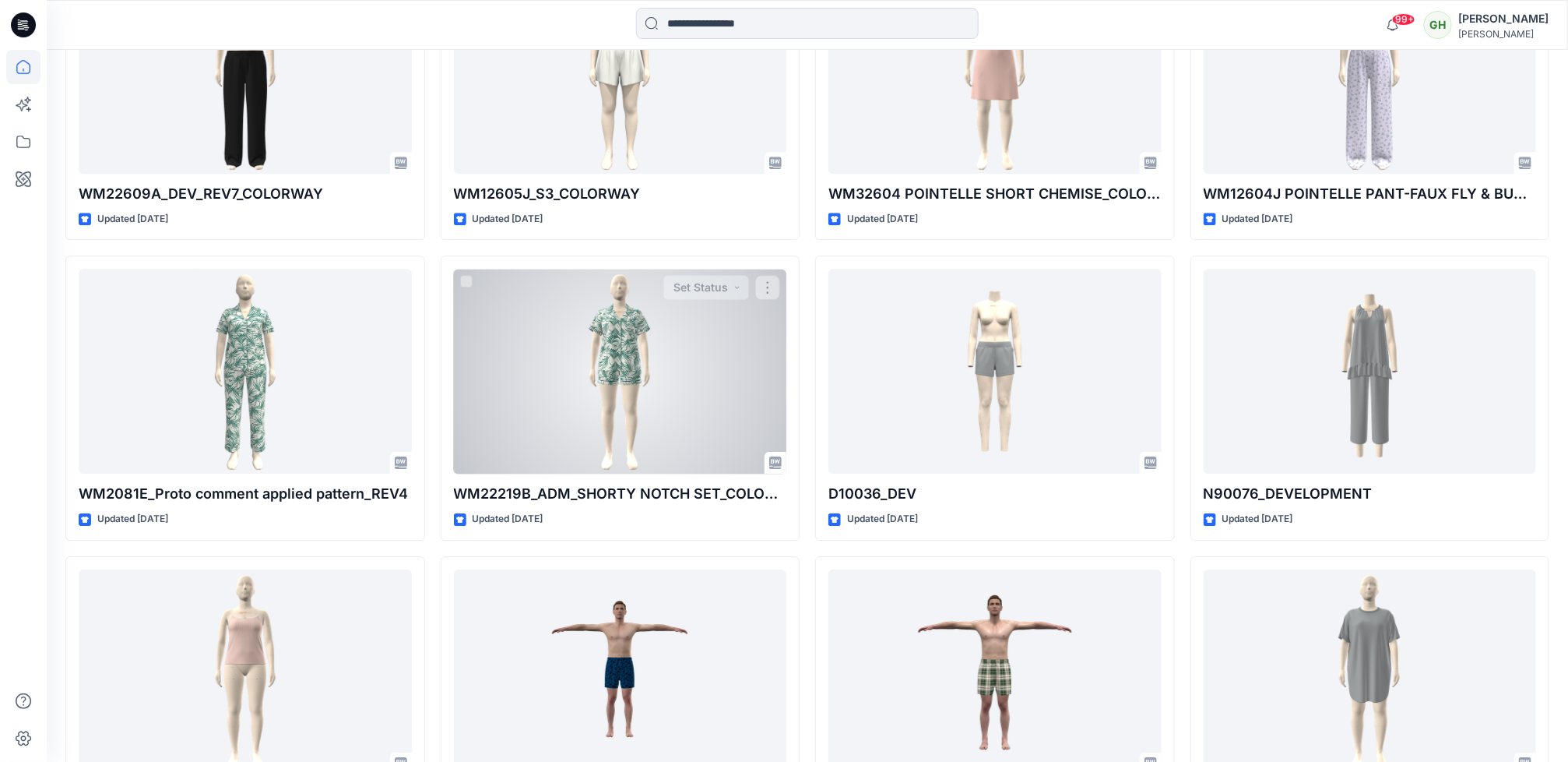
scroll to position [2687, 0]
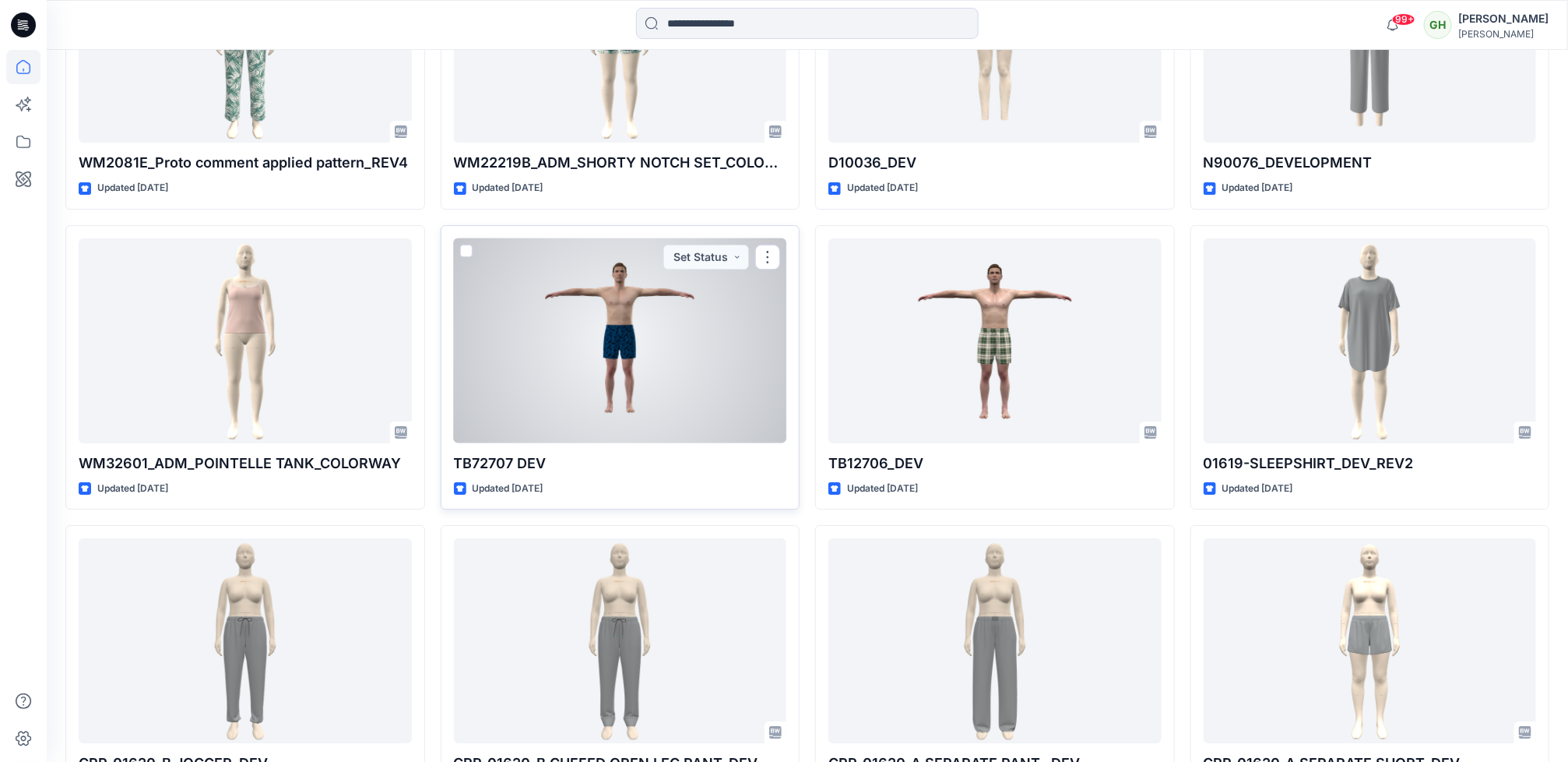
click at [612, 337] on div at bounding box center [620, 340] width 333 height 205
